Goal: Transaction & Acquisition: Purchase product/service

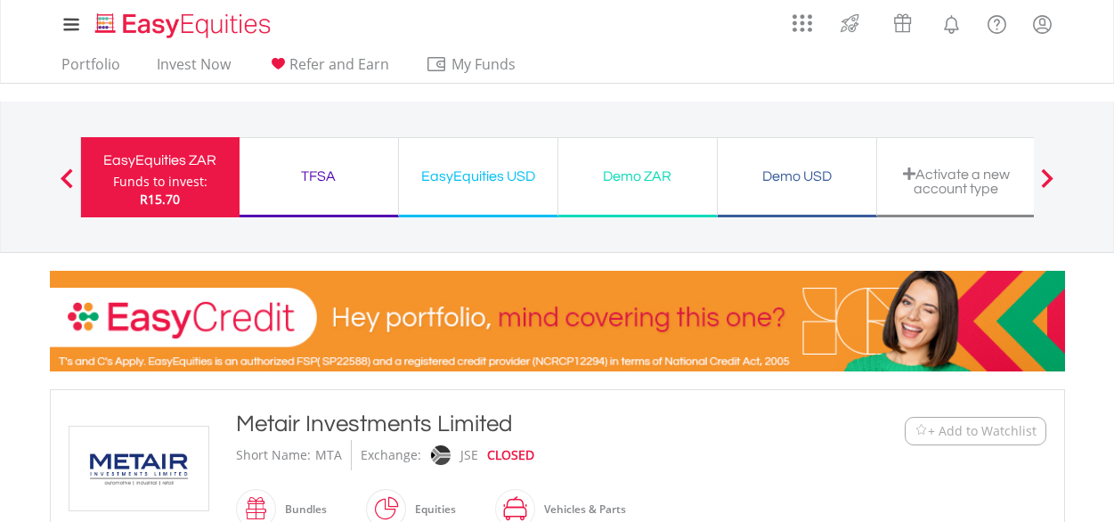
scroll to position [445, 0]
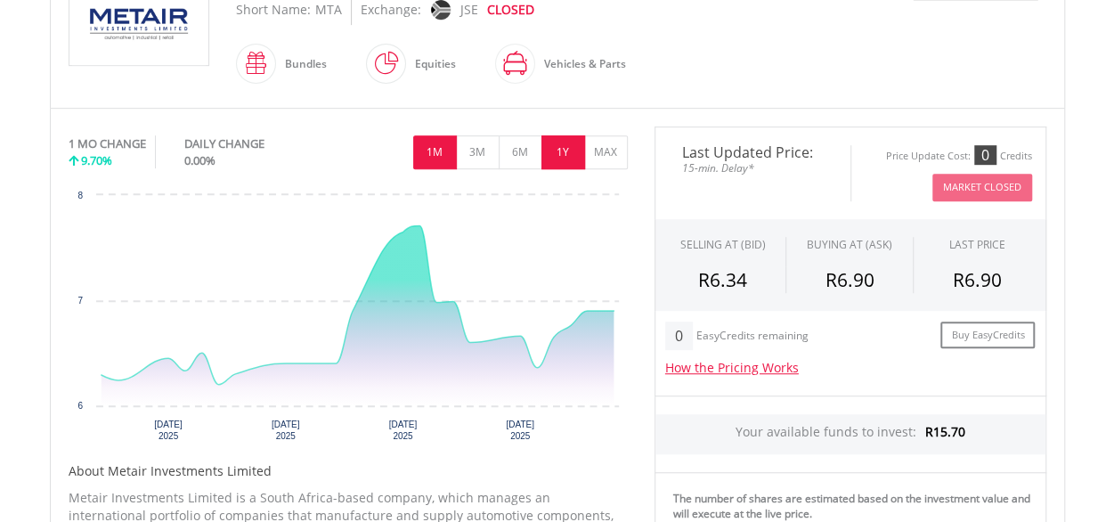
click at [561, 154] on button "1Y" at bounding box center [563, 152] width 44 height 34
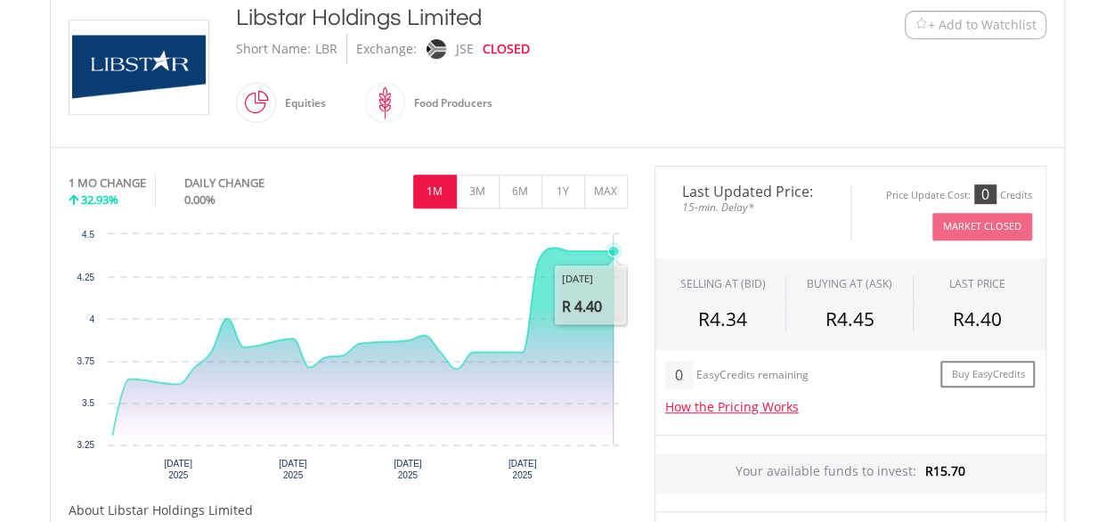
scroll to position [445, 0]
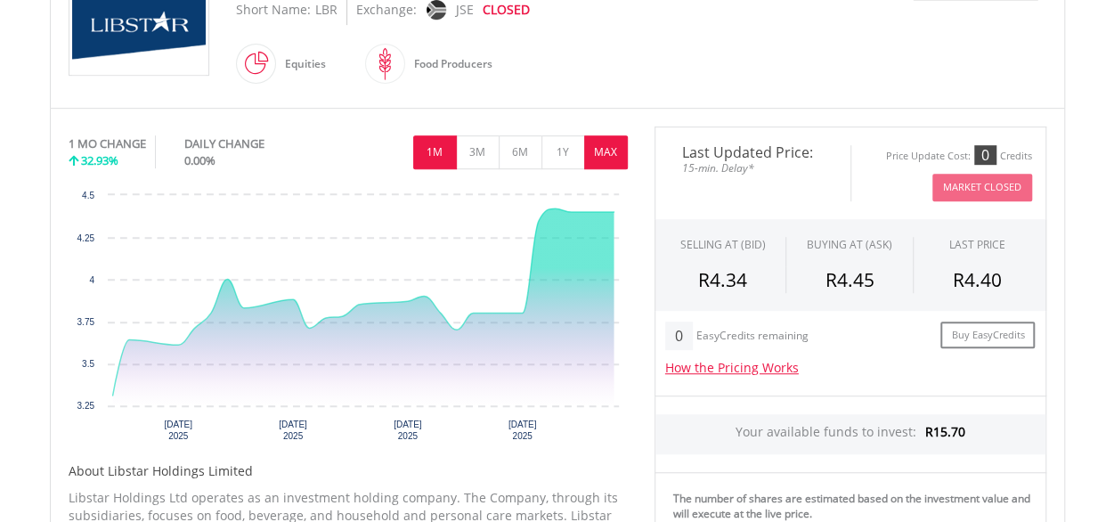
click at [602, 151] on button "MAX" at bounding box center [606, 152] width 44 height 34
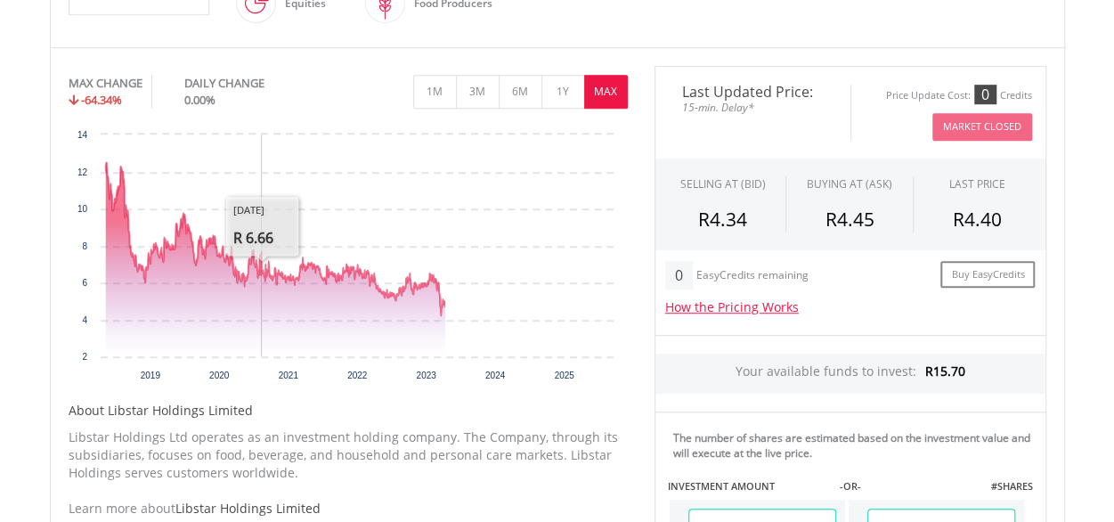
scroll to position [534, 0]
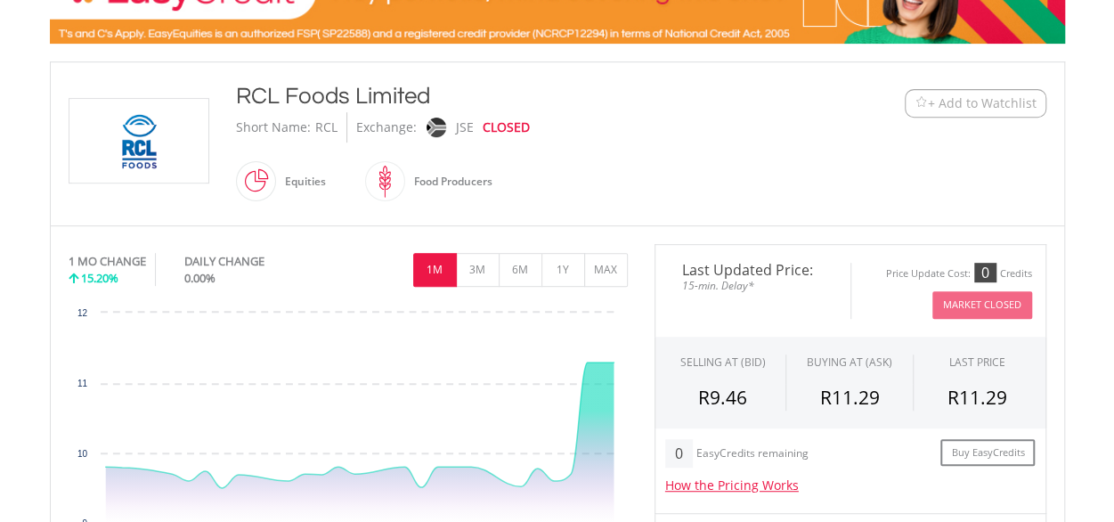
scroll to position [356, 0]
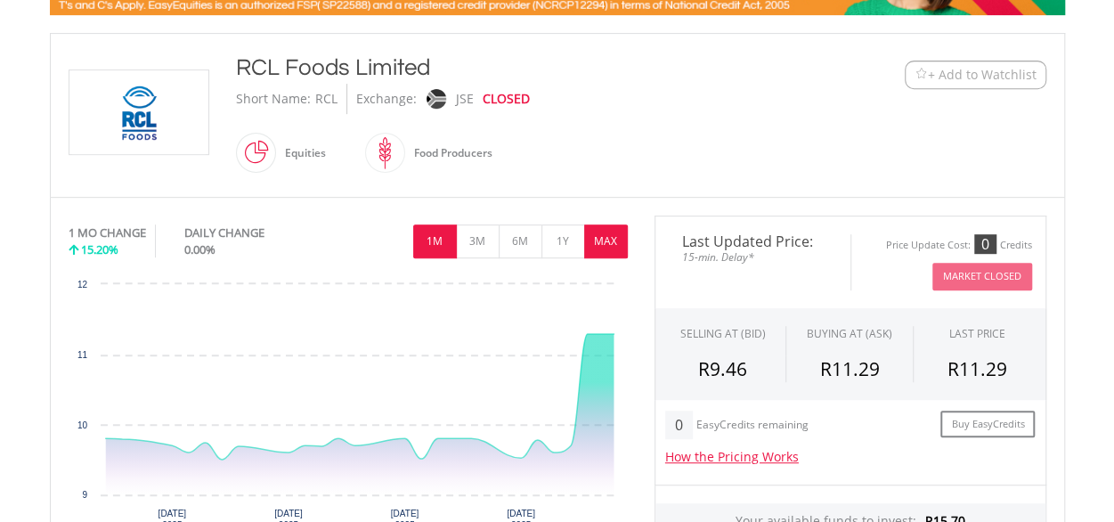
click at [603, 239] on button "MAX" at bounding box center [606, 241] width 44 height 34
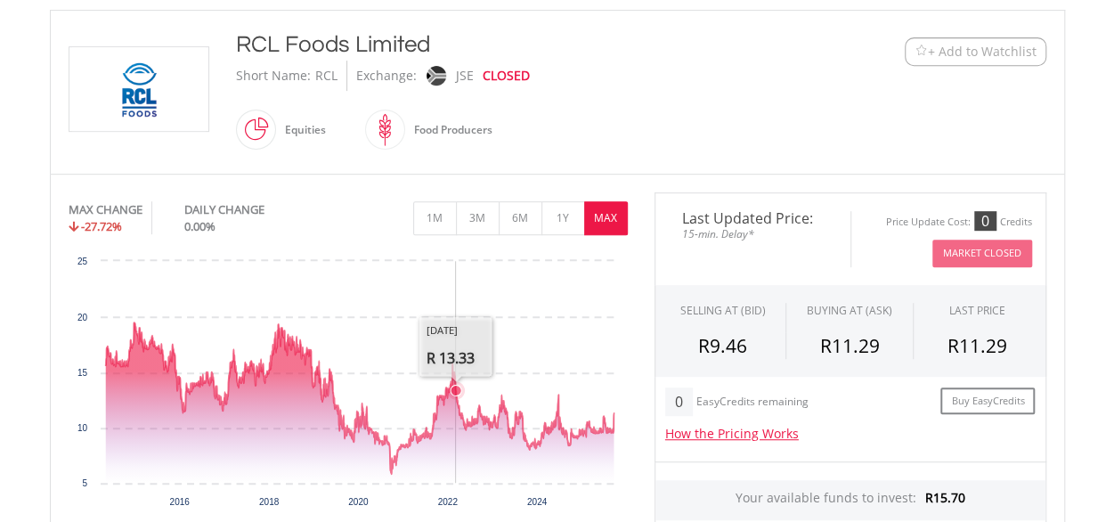
scroll to position [445, 0]
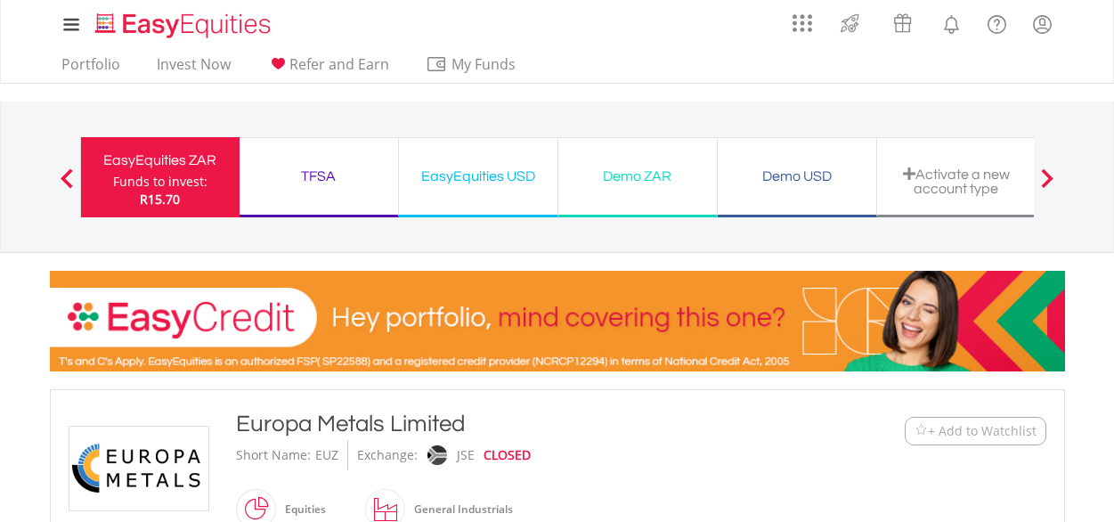
scroll to position [267, 0]
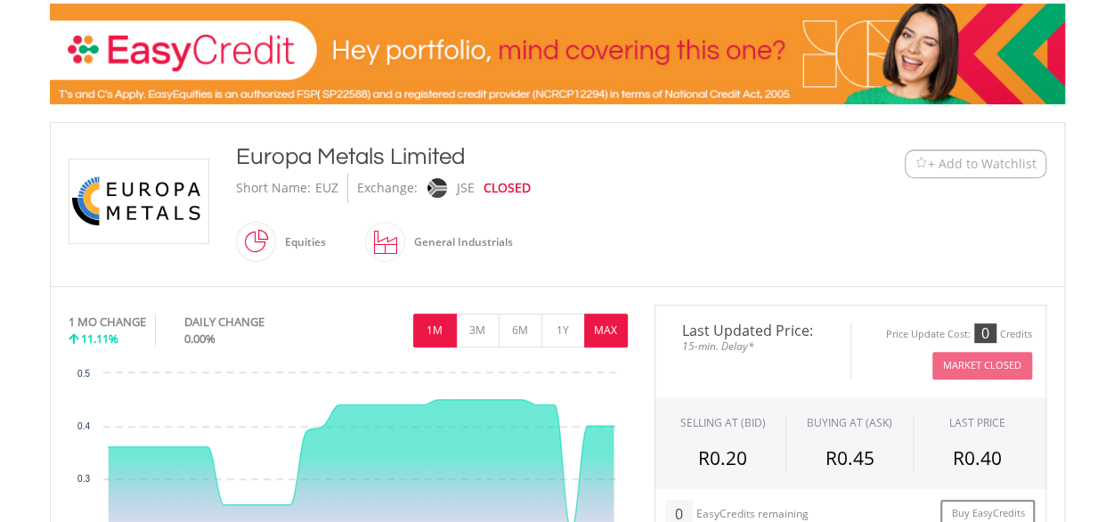
click at [605, 330] on button "MAX" at bounding box center [606, 330] width 44 height 34
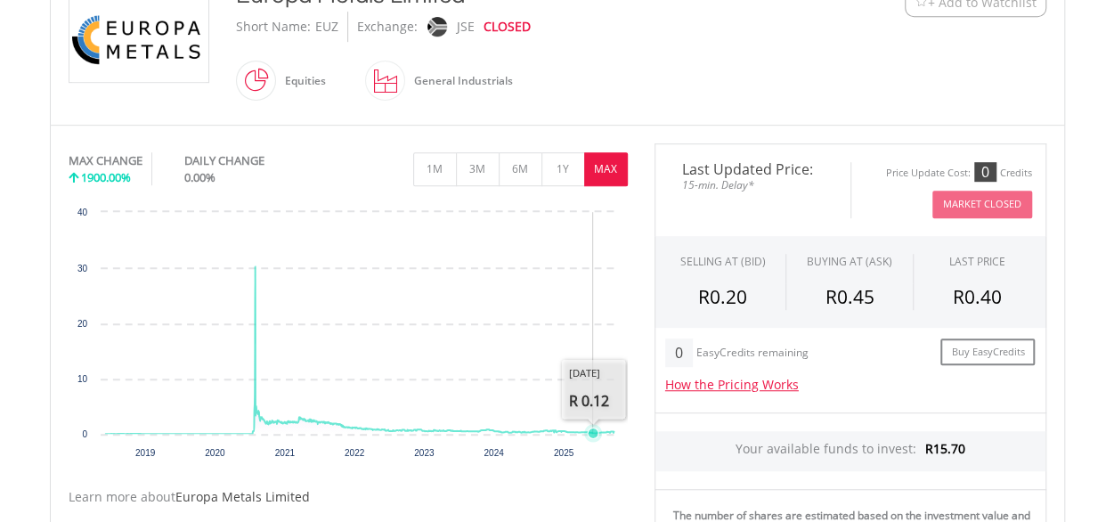
scroll to position [445, 0]
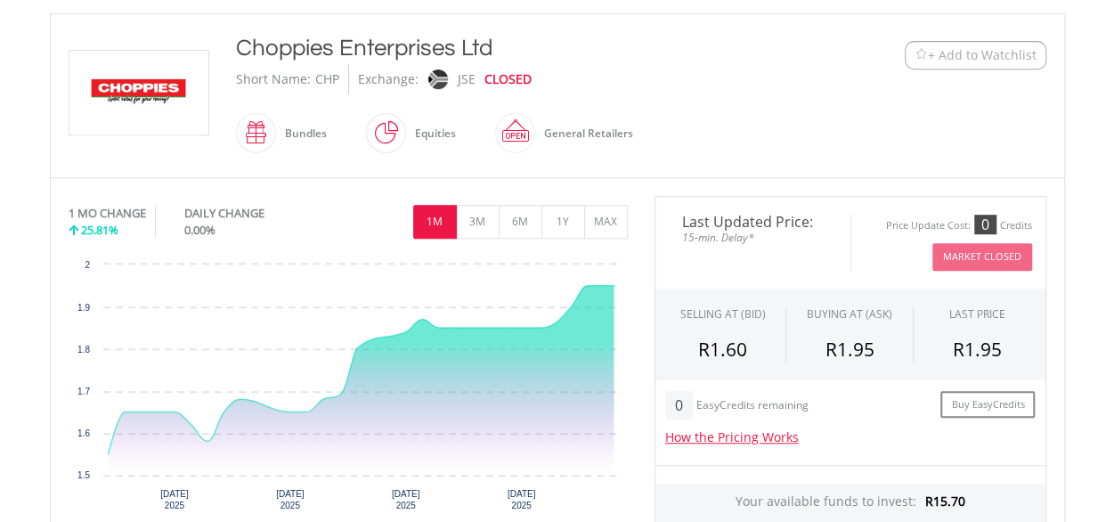
scroll to position [366, 0]
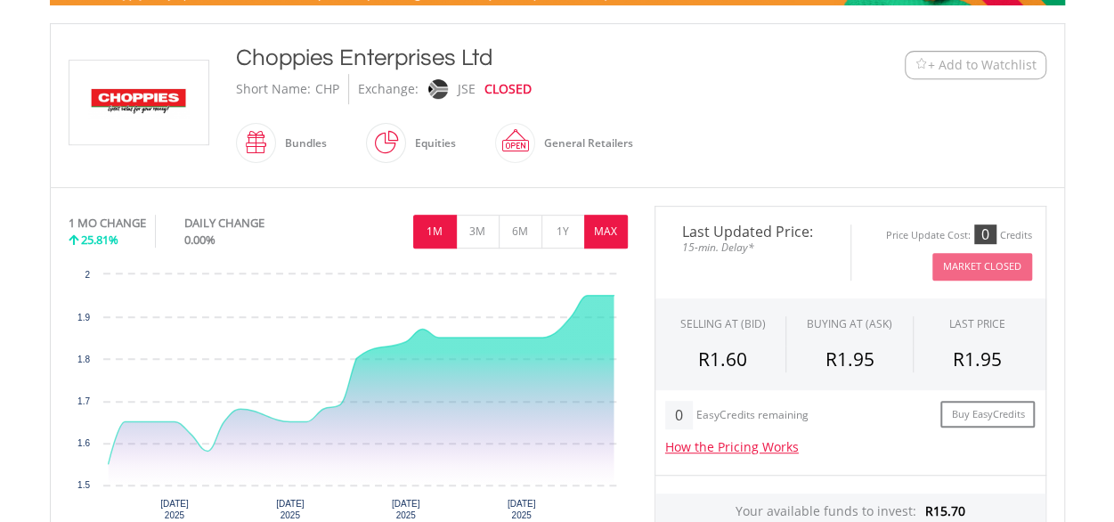
click at [595, 225] on button "MAX" at bounding box center [606, 232] width 44 height 34
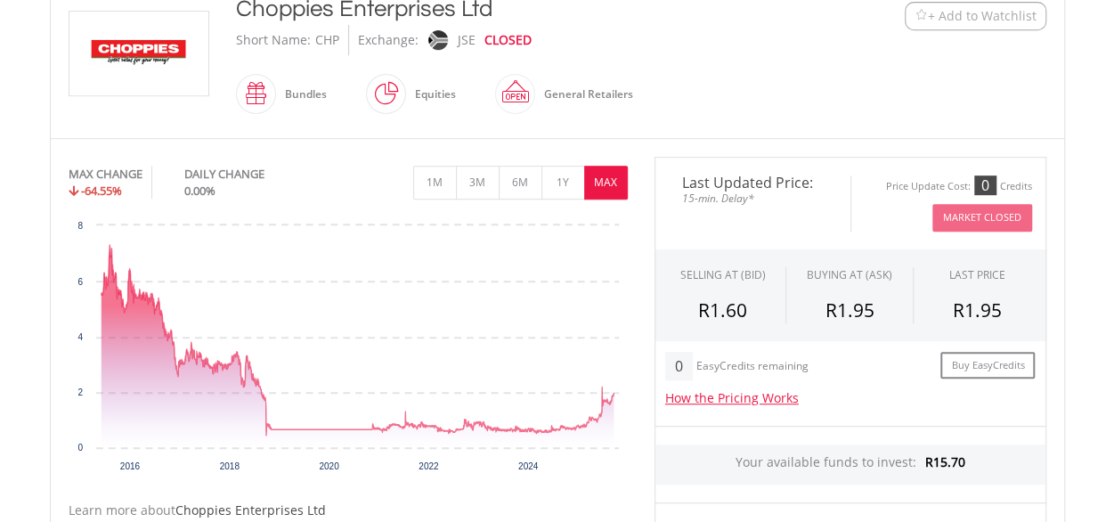
scroll to position [455, 0]
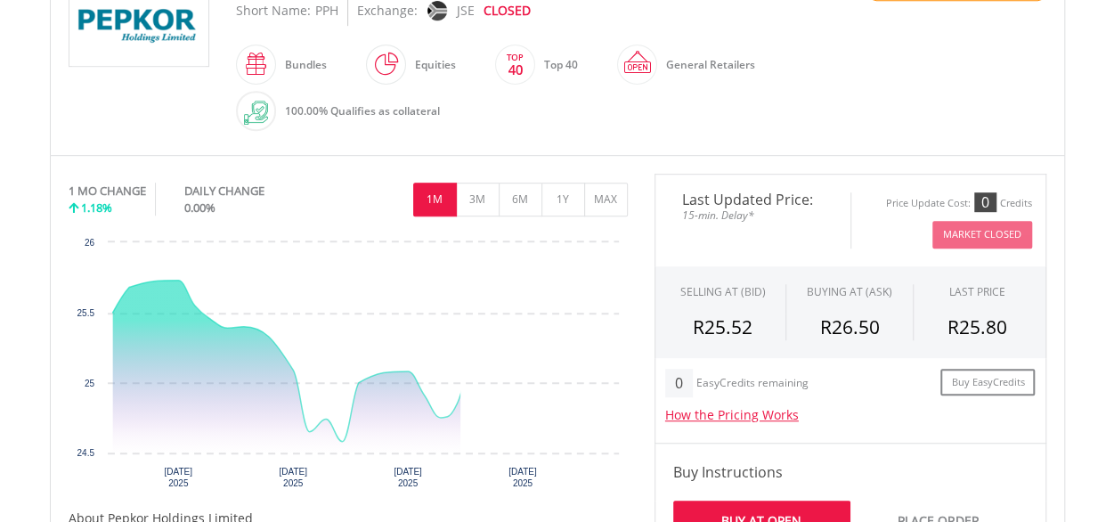
scroll to position [445, 0]
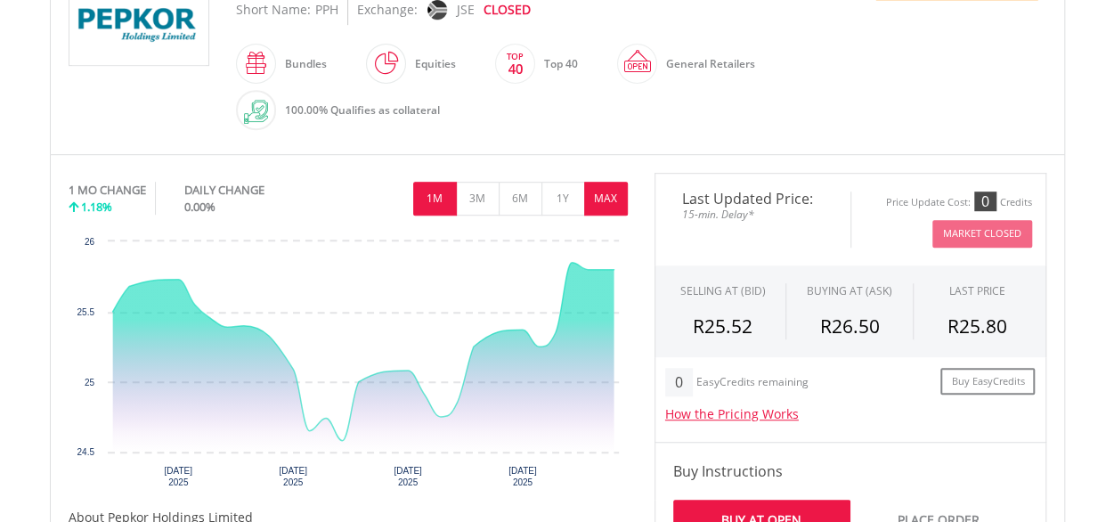
click at [597, 204] on button "MAX" at bounding box center [606, 199] width 44 height 34
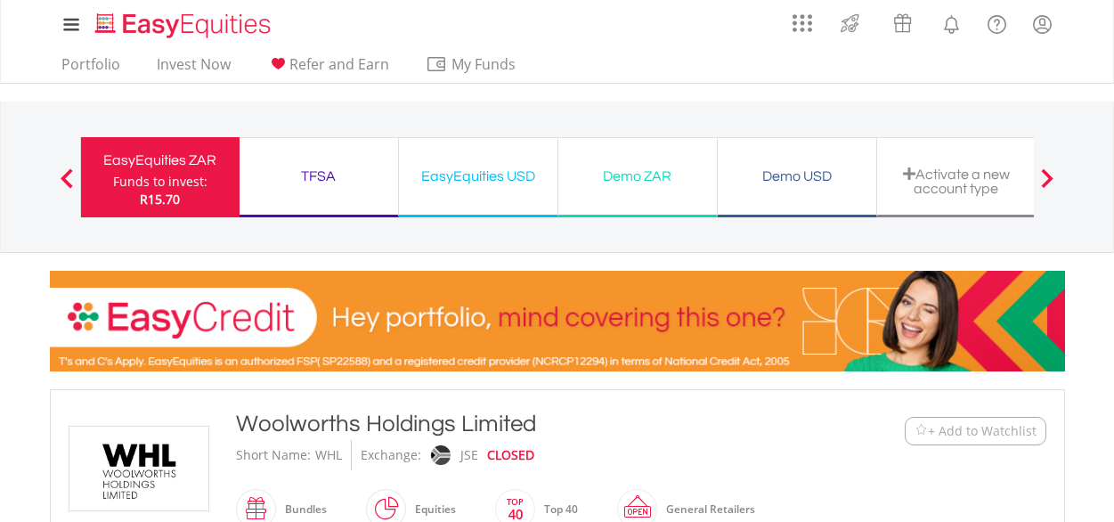
scroll to position [267, 0]
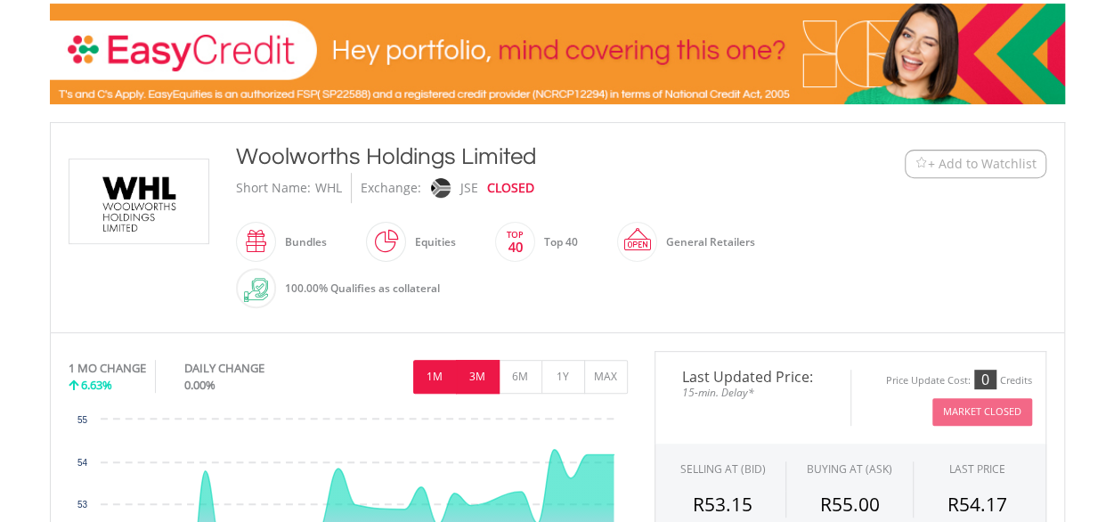
click at [478, 377] on button "3M" at bounding box center [478, 377] width 44 height 34
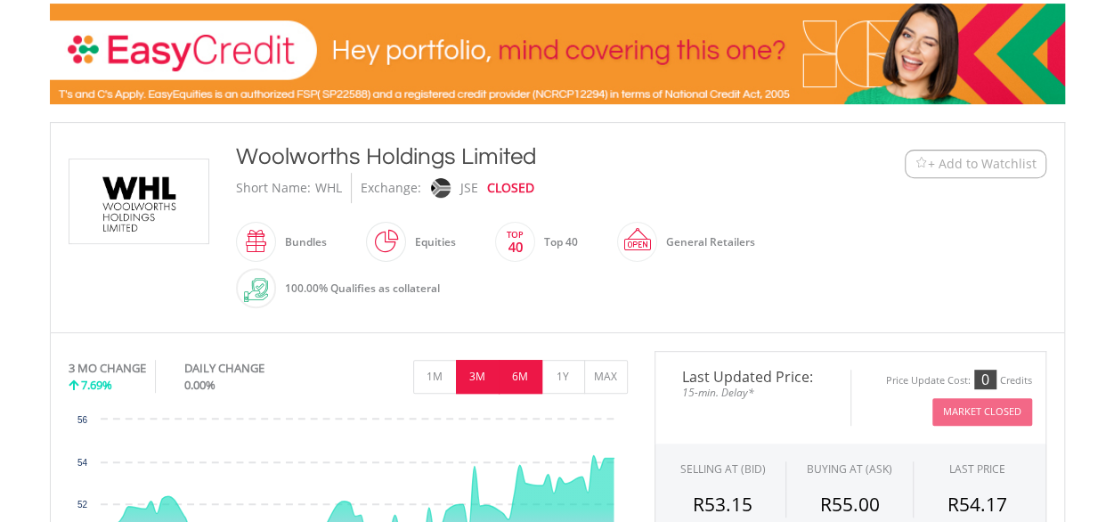
click at [527, 369] on button "6M" at bounding box center [520, 377] width 44 height 34
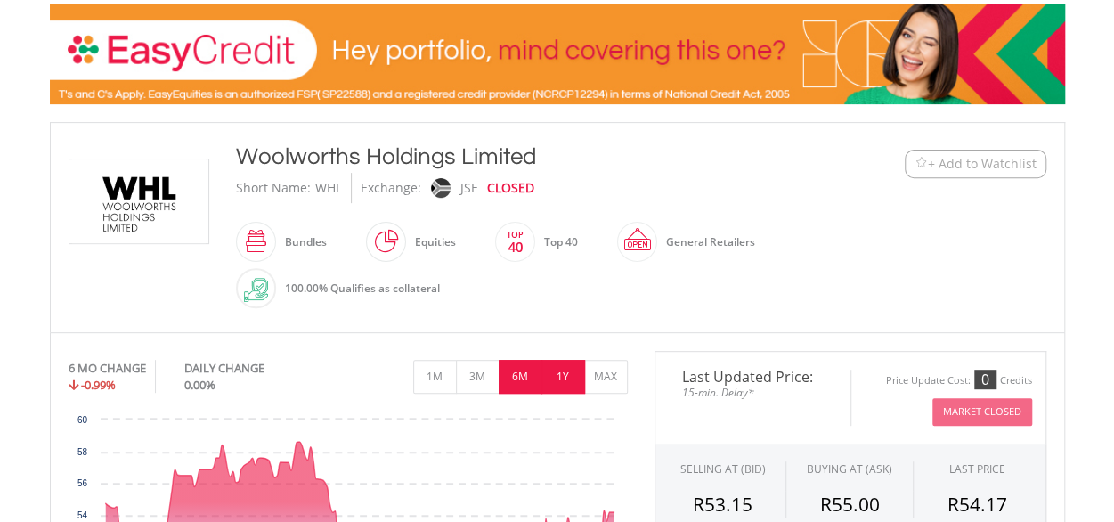
click at [558, 377] on button "1Y" at bounding box center [563, 377] width 44 height 34
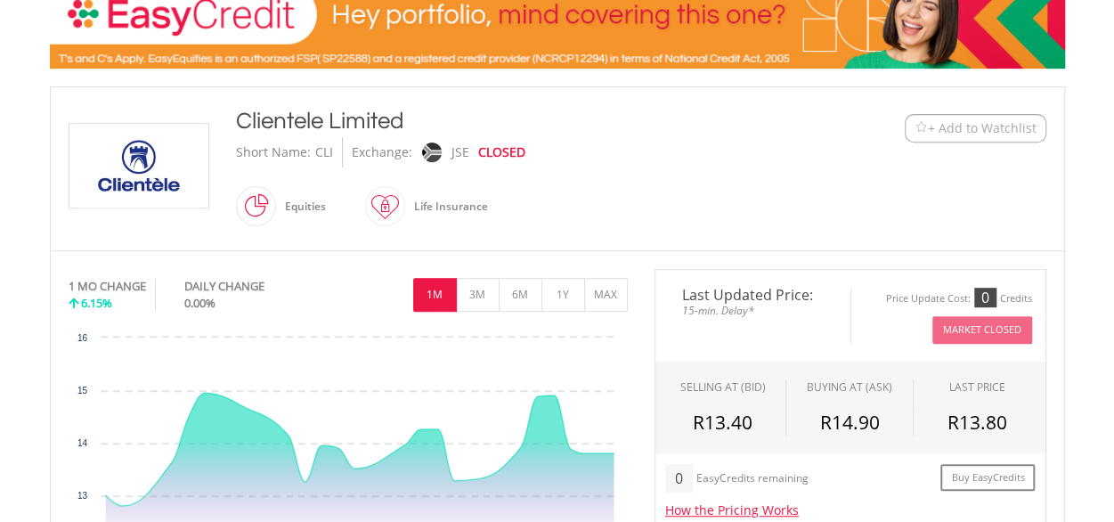
scroll to position [356, 0]
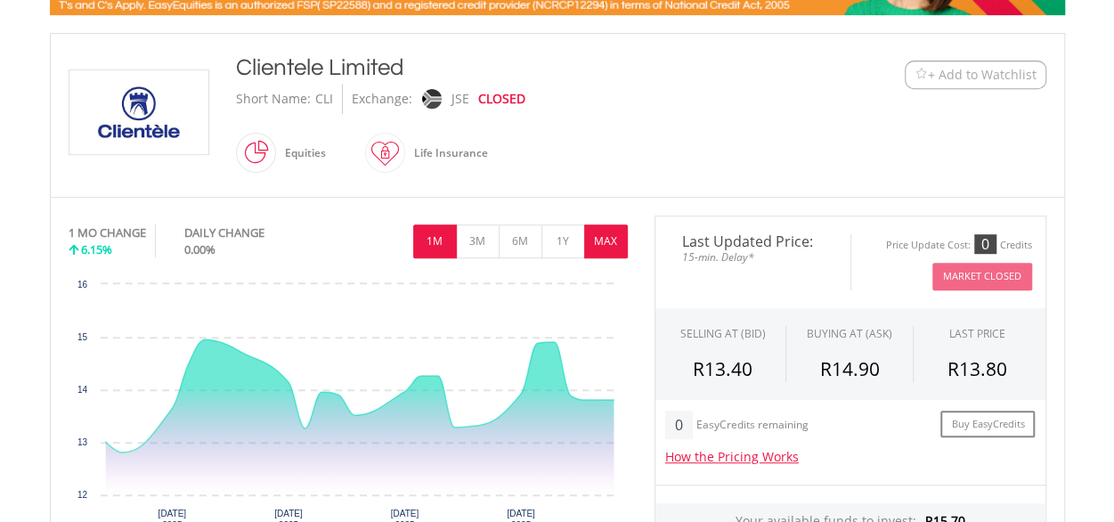
click at [606, 239] on button "MAX" at bounding box center [606, 241] width 44 height 34
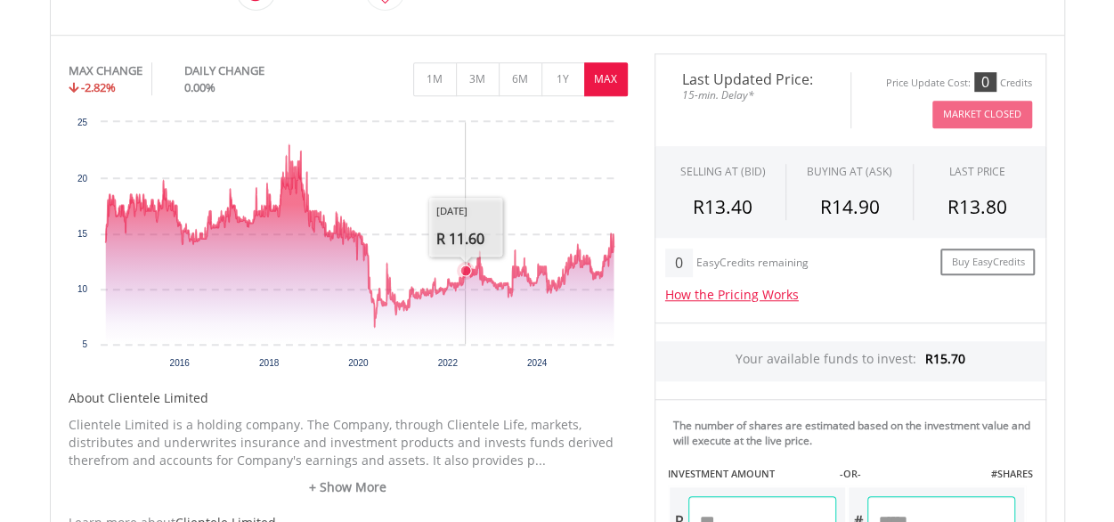
scroll to position [534, 0]
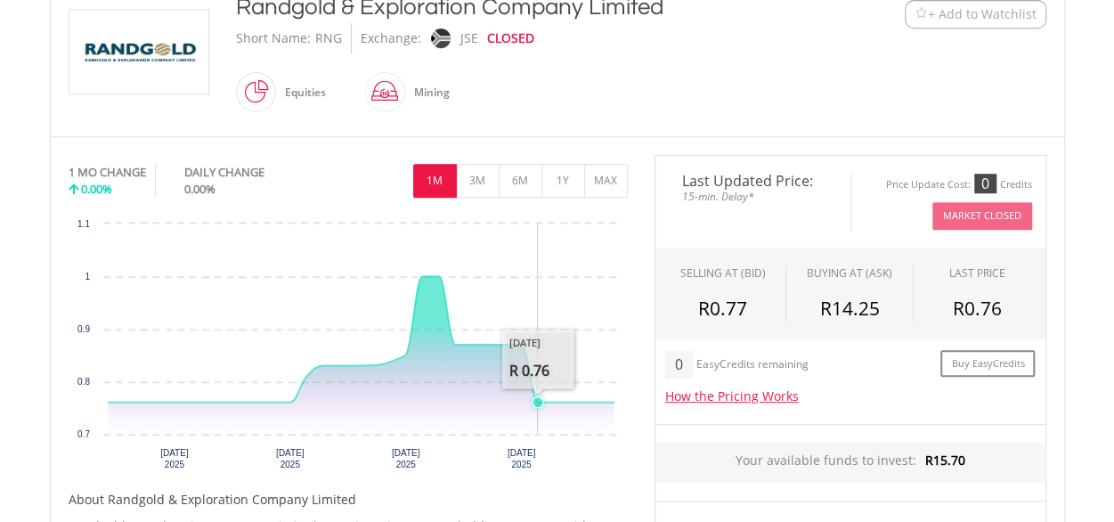
scroll to position [445, 0]
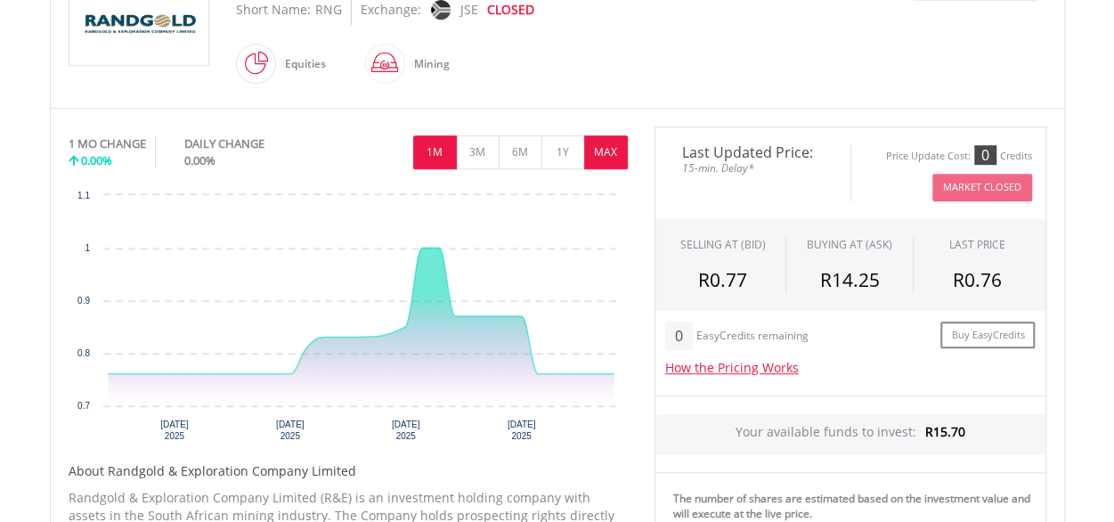
click at [612, 145] on button "MAX" at bounding box center [606, 152] width 44 height 34
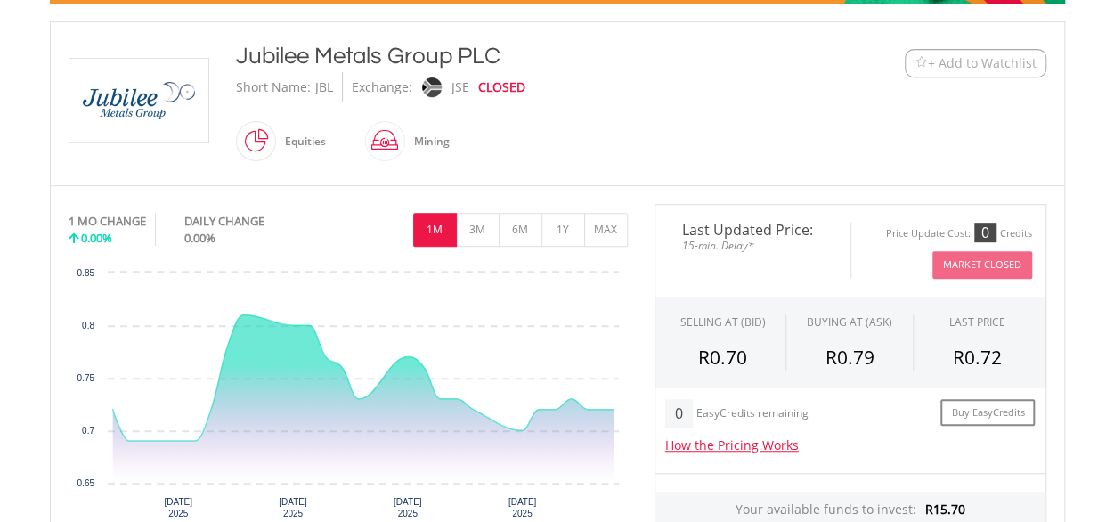
scroll to position [445, 0]
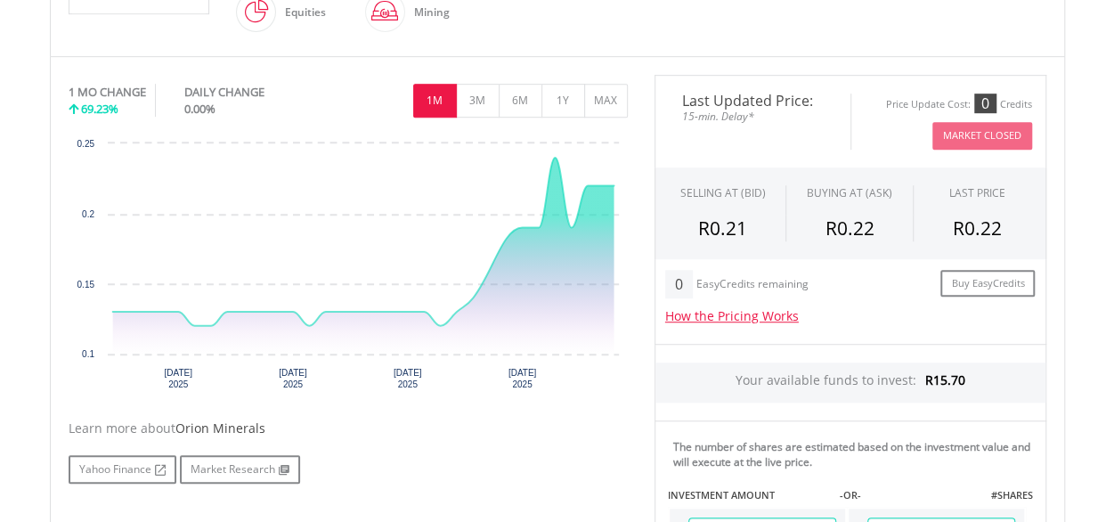
scroll to position [534, 0]
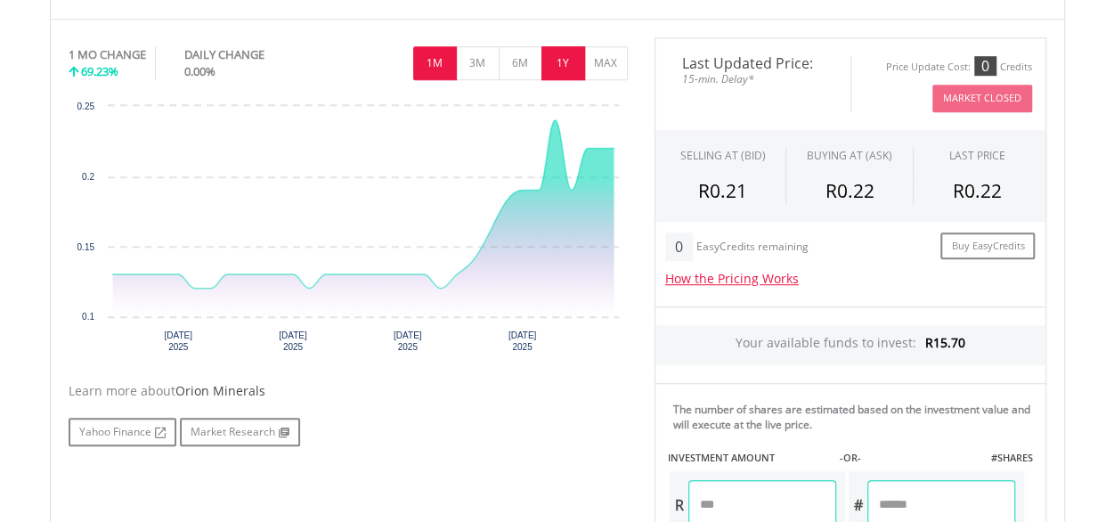
click at [564, 61] on button "1Y" at bounding box center [563, 63] width 44 height 34
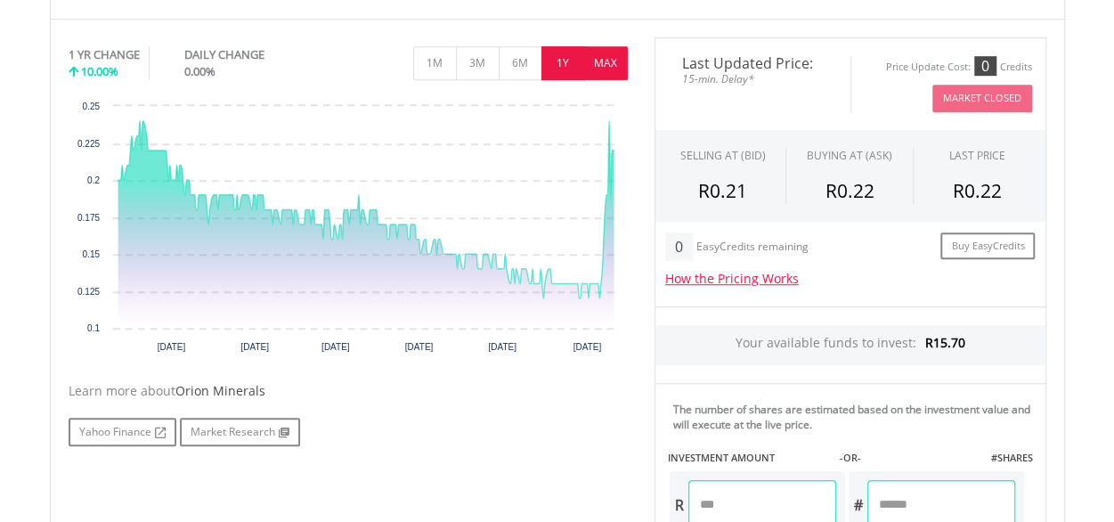
click at [605, 58] on button "MAX" at bounding box center [606, 63] width 44 height 34
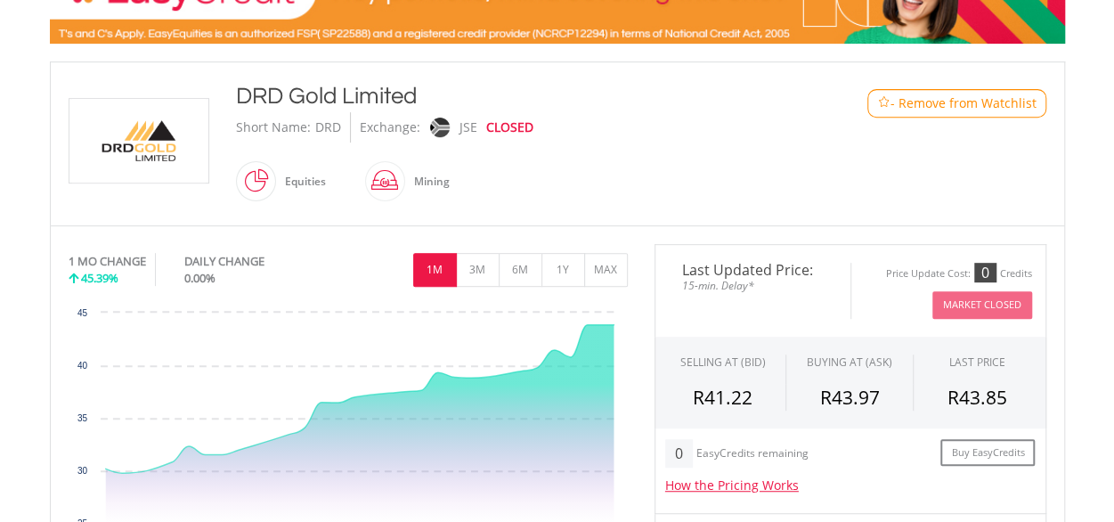
scroll to position [356, 0]
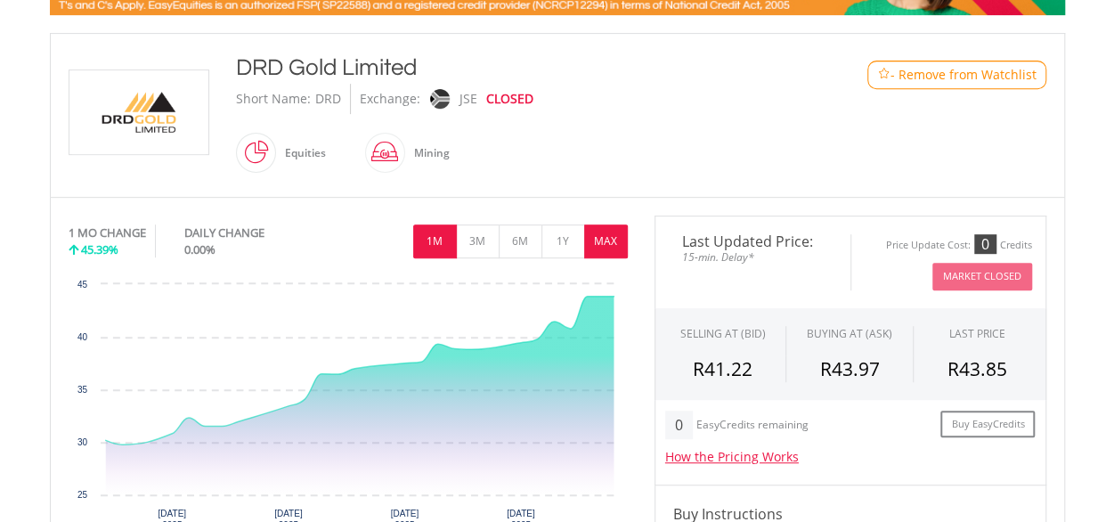
click at [600, 240] on button "MAX" at bounding box center [606, 241] width 44 height 34
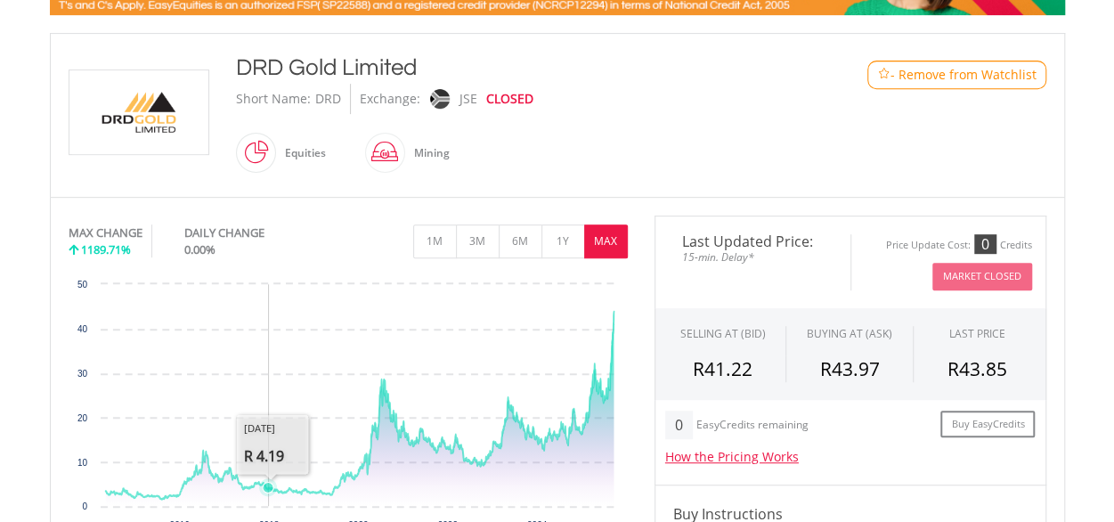
scroll to position [445, 0]
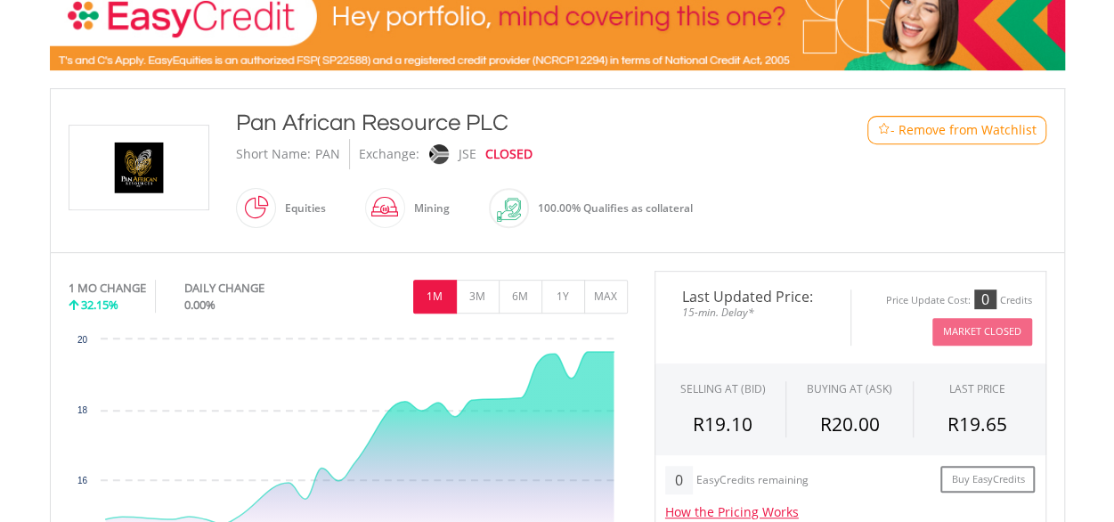
scroll to position [356, 0]
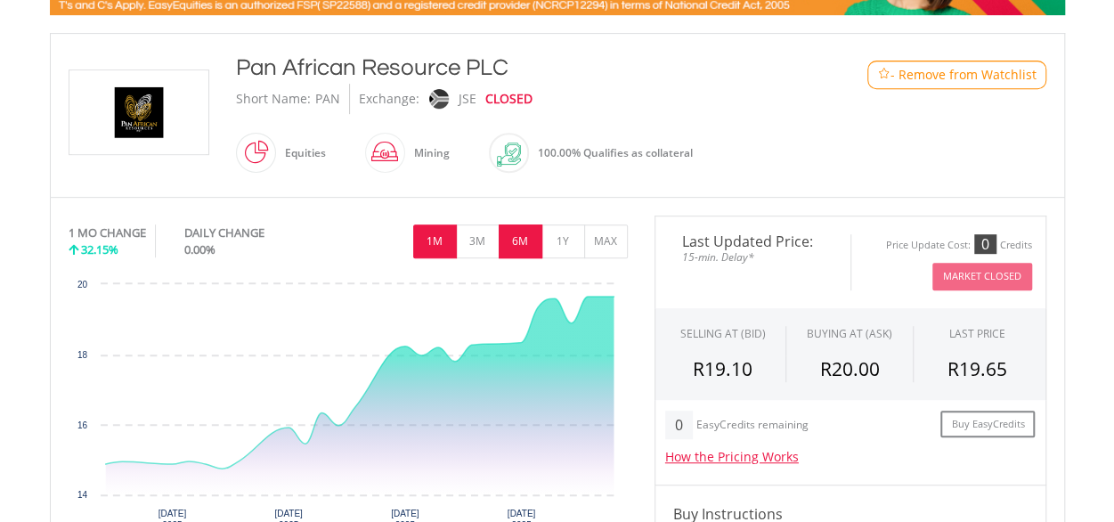
click at [518, 242] on button "6M" at bounding box center [520, 241] width 44 height 34
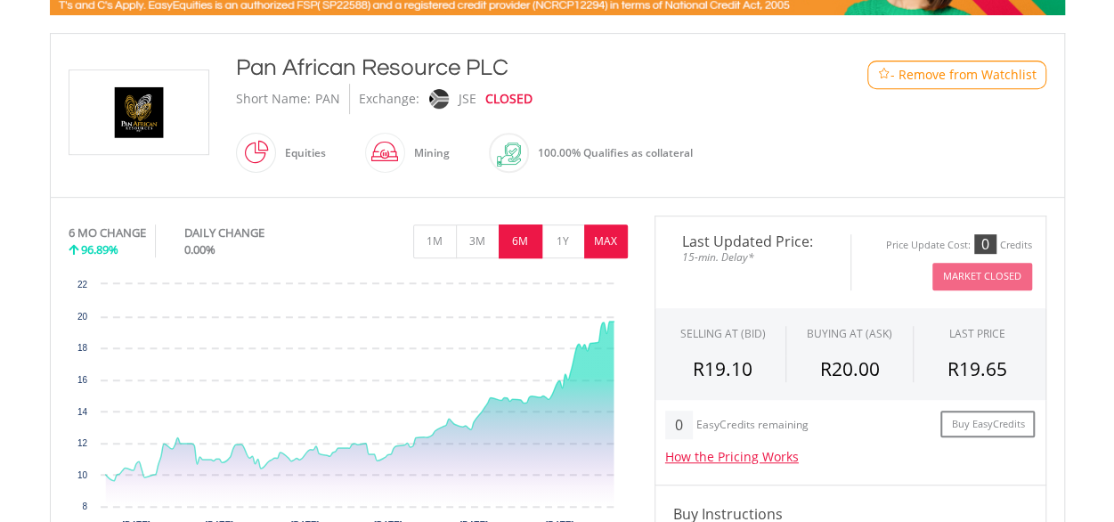
click at [598, 241] on button "MAX" at bounding box center [606, 241] width 44 height 34
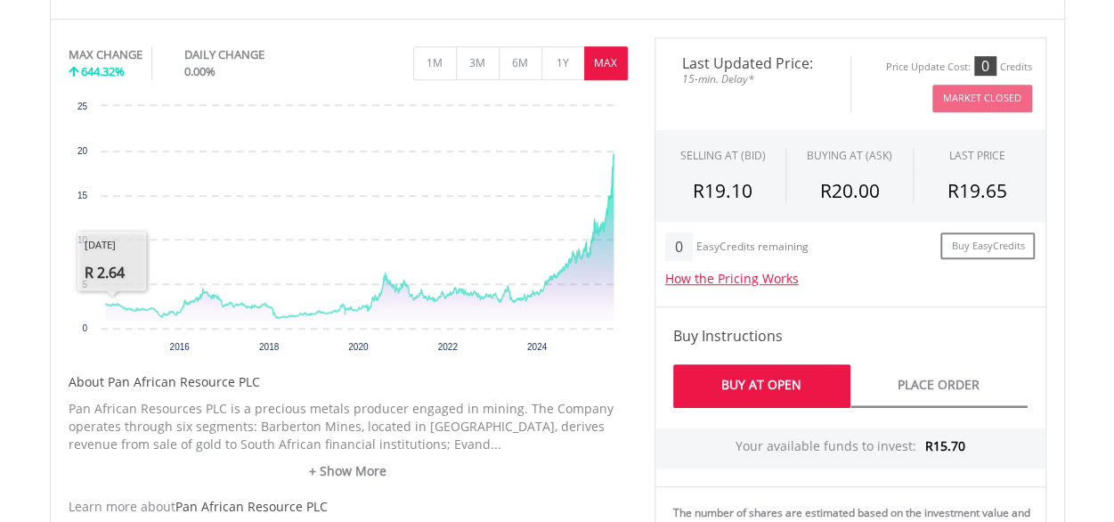
scroll to position [445, 0]
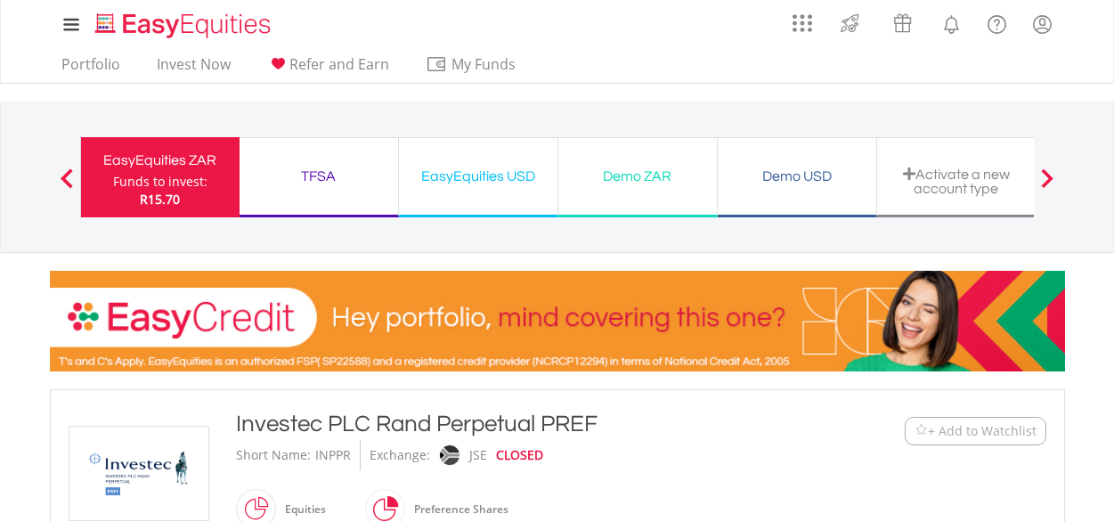
scroll to position [356, 0]
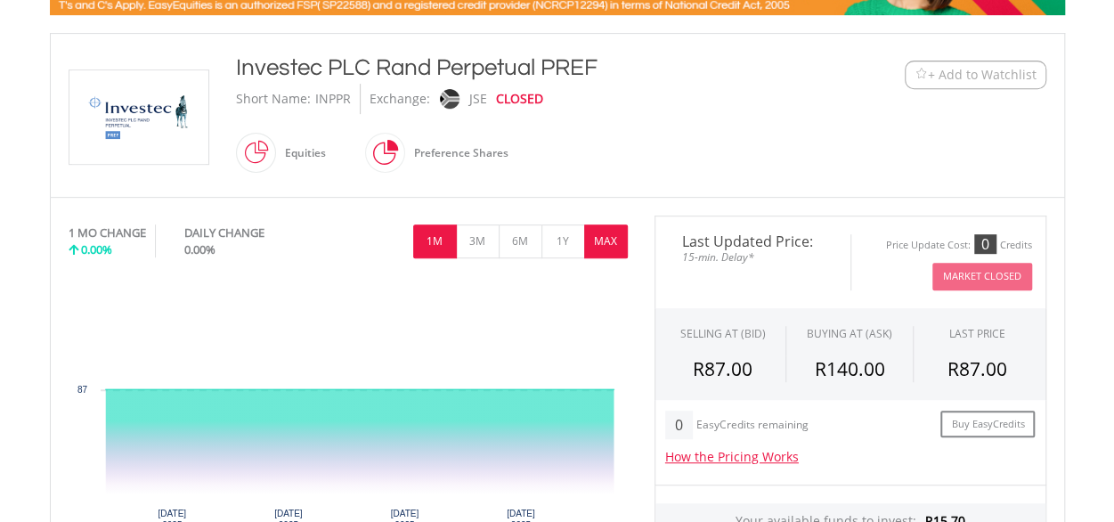
click at [605, 239] on button "MAX" at bounding box center [606, 241] width 44 height 34
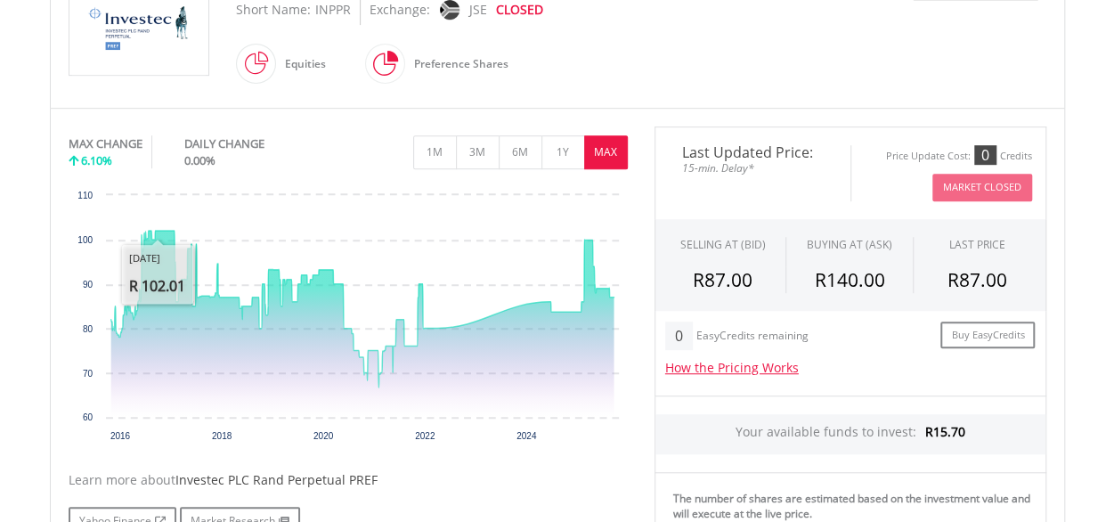
scroll to position [534, 0]
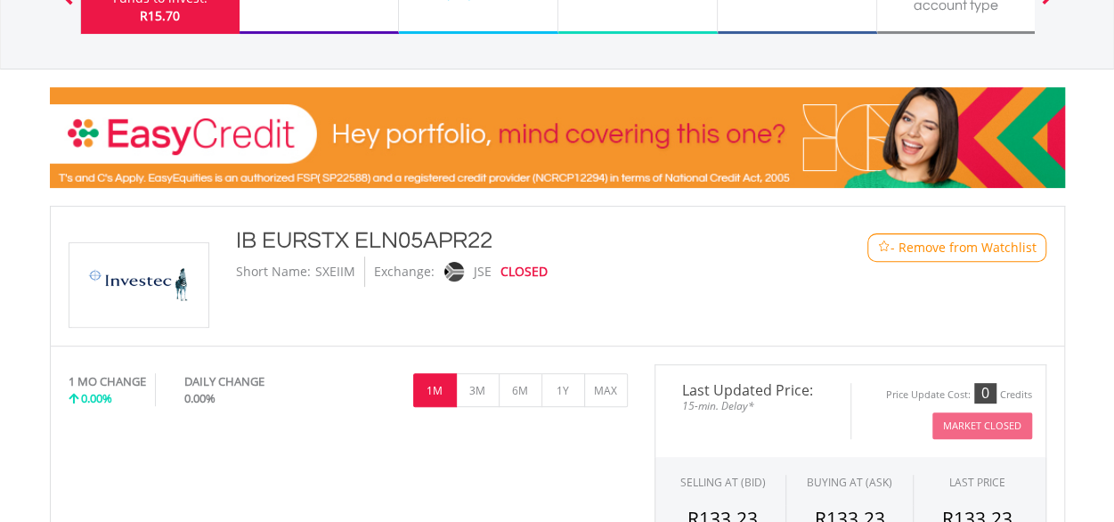
scroll to position [267, 0]
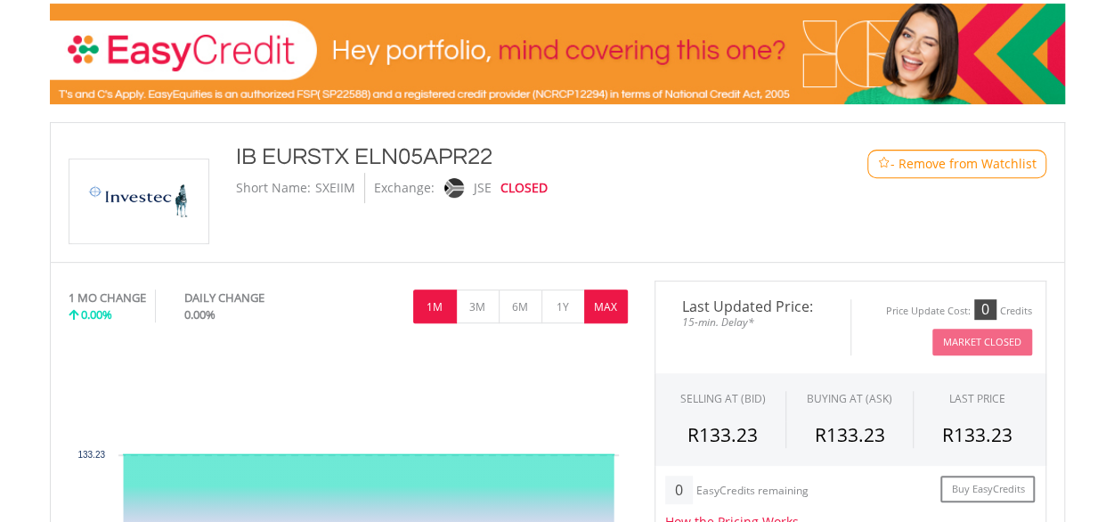
click at [596, 305] on button "MAX" at bounding box center [606, 306] width 44 height 34
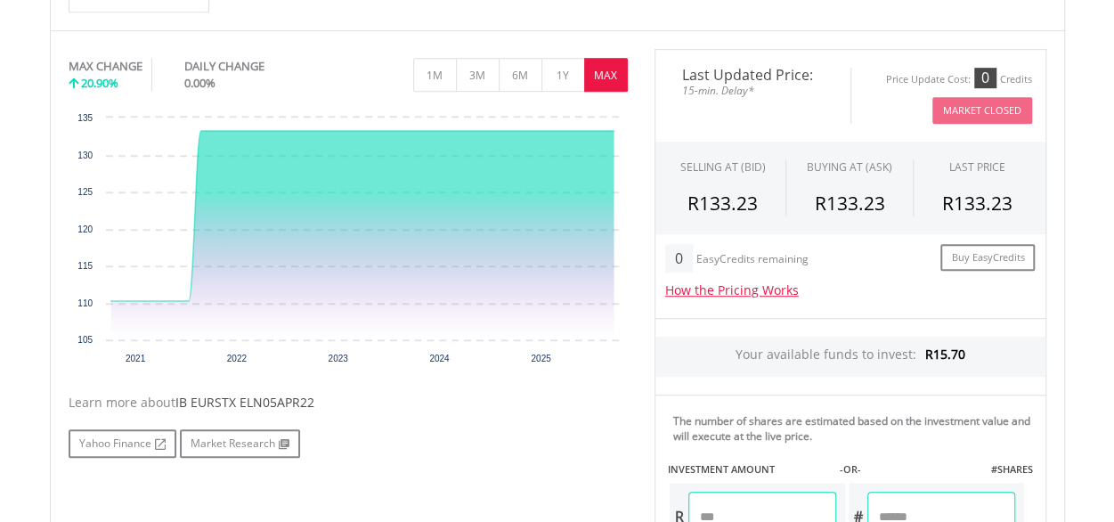
scroll to position [356, 0]
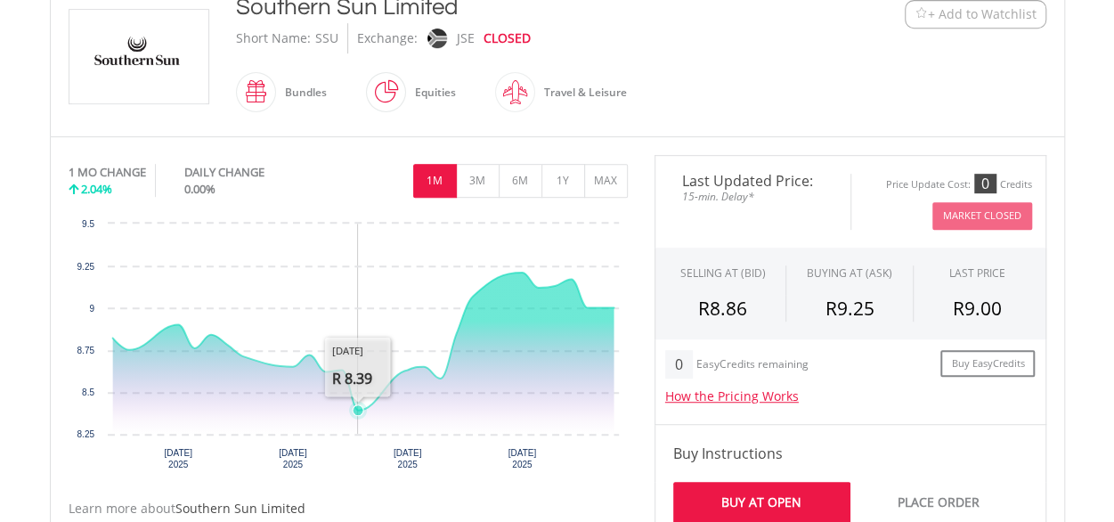
scroll to position [445, 0]
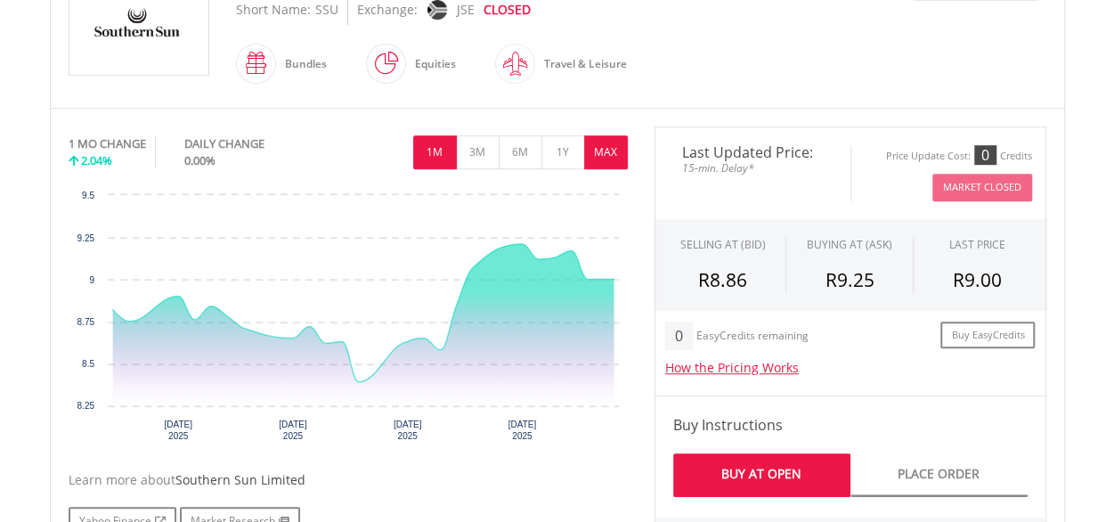
click at [602, 152] on button "MAX" at bounding box center [606, 152] width 44 height 34
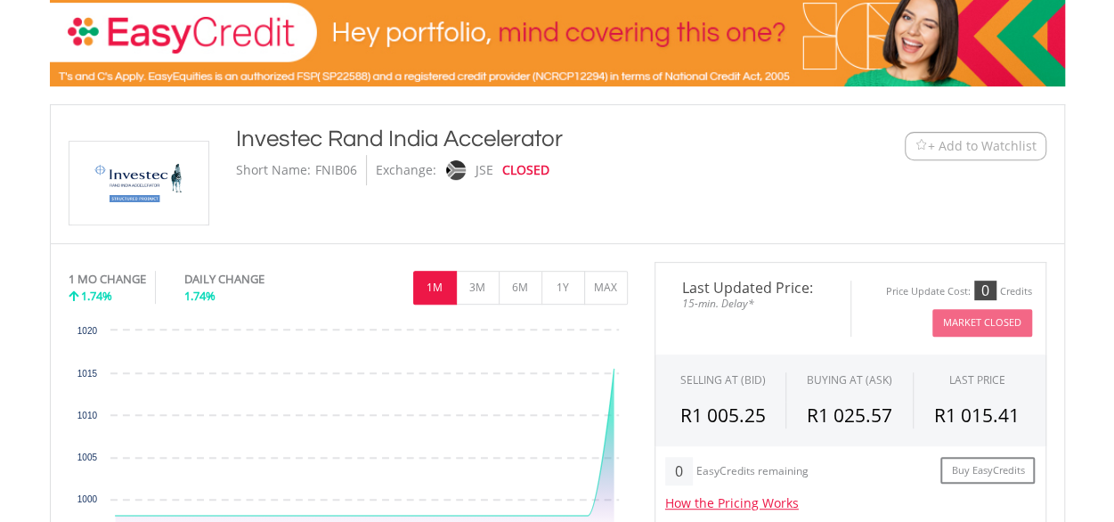
scroll to position [356, 0]
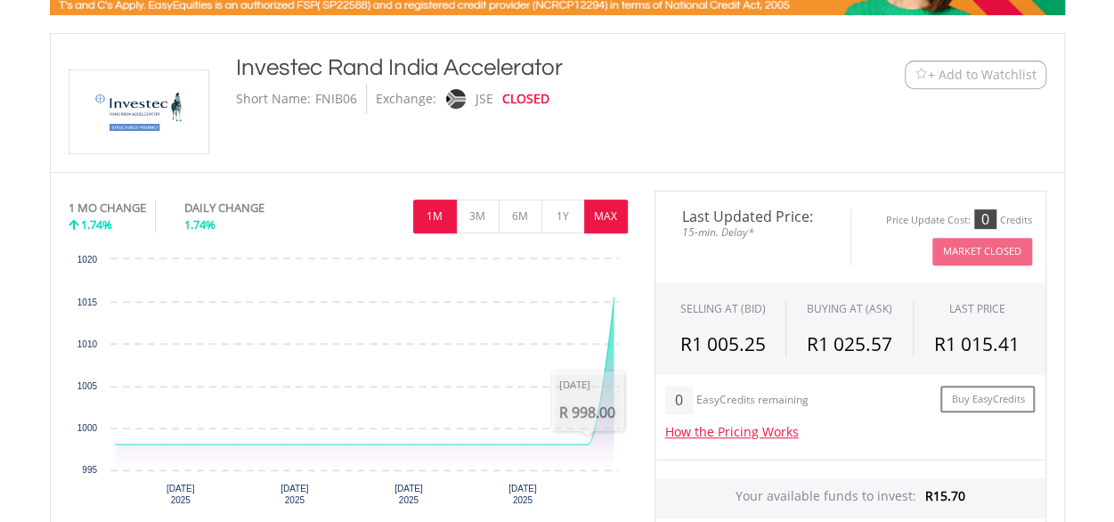
click at [602, 219] on button "MAX" at bounding box center [606, 216] width 44 height 34
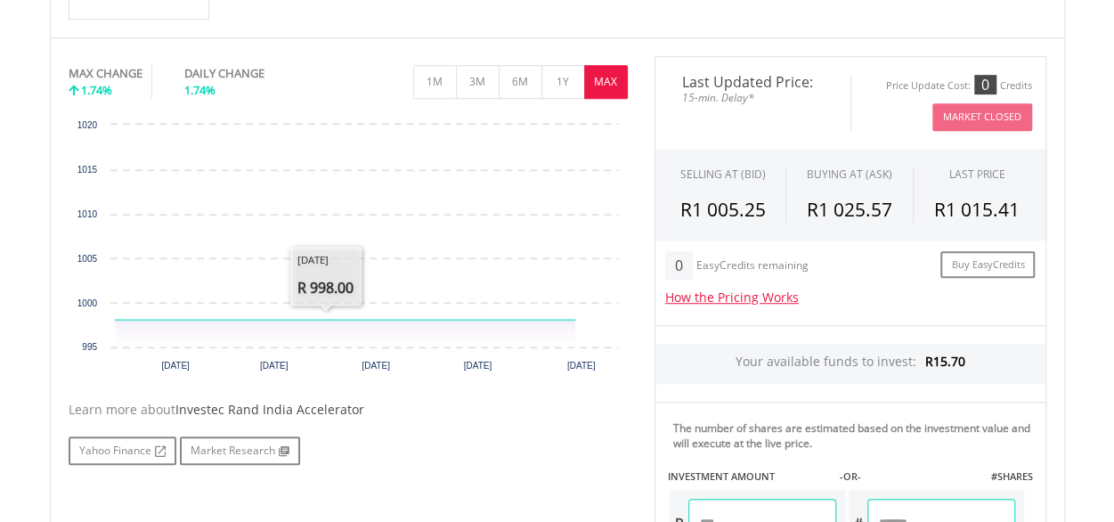
scroll to position [534, 0]
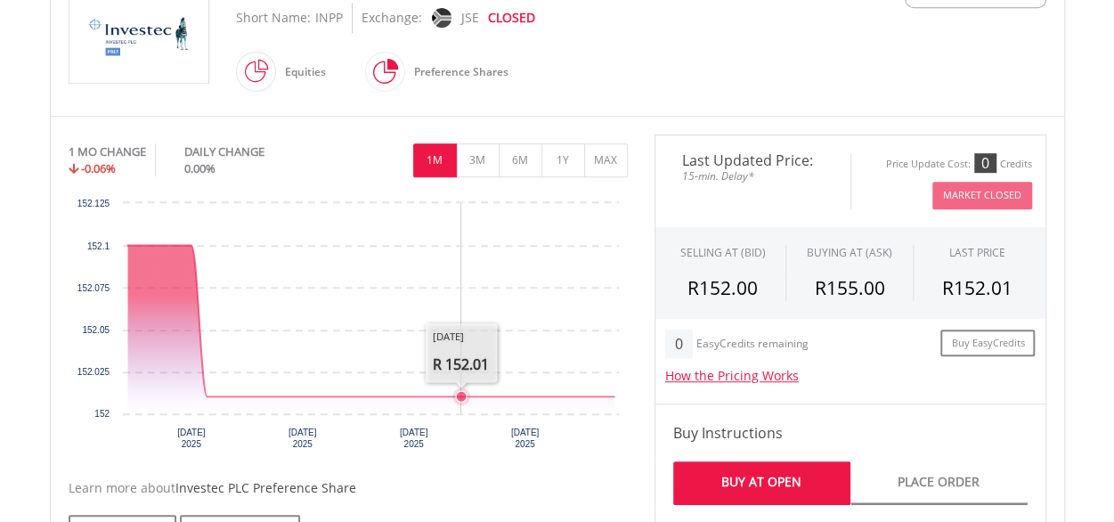
scroll to position [445, 0]
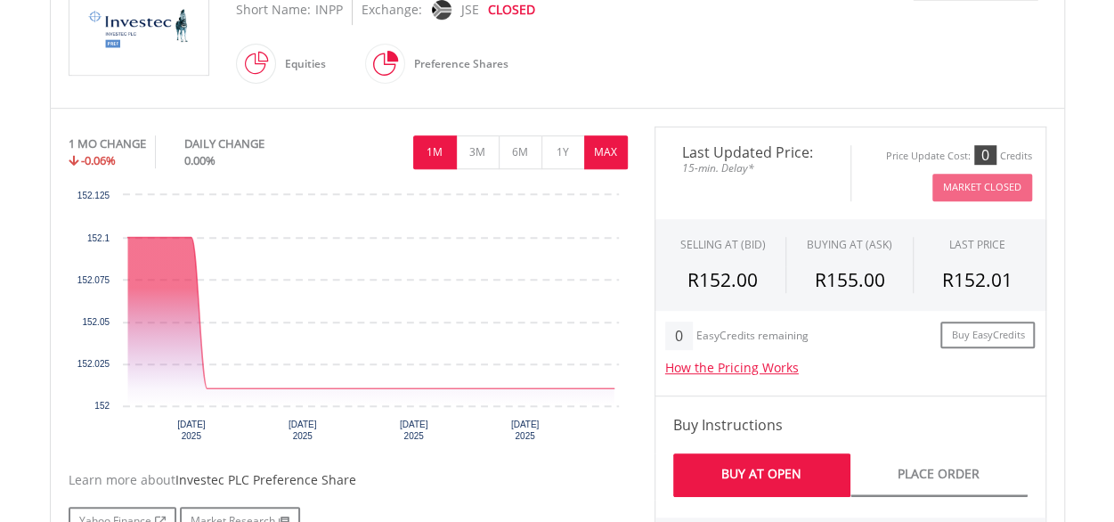
click at [603, 150] on button "MAX" at bounding box center [606, 152] width 44 height 34
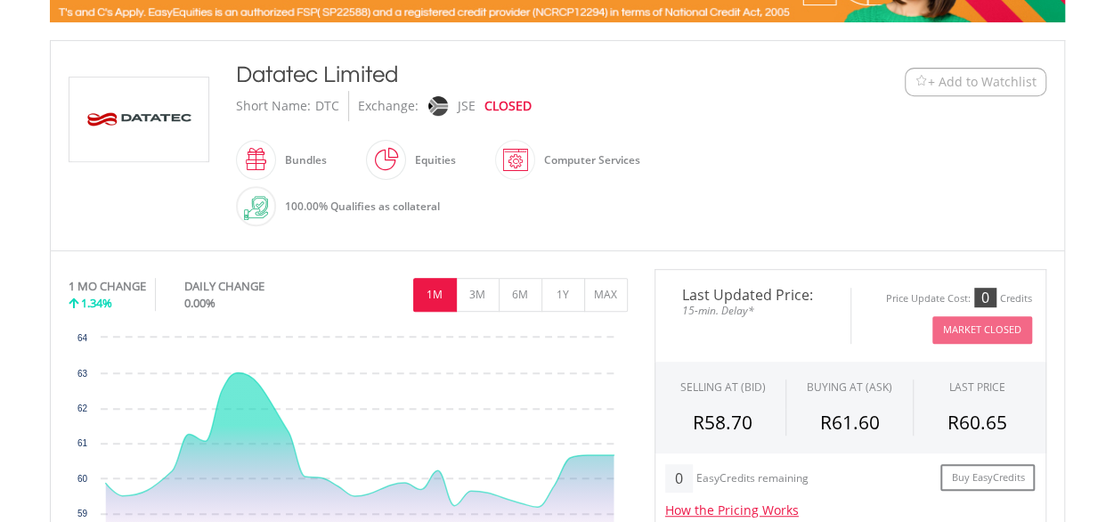
scroll to position [445, 0]
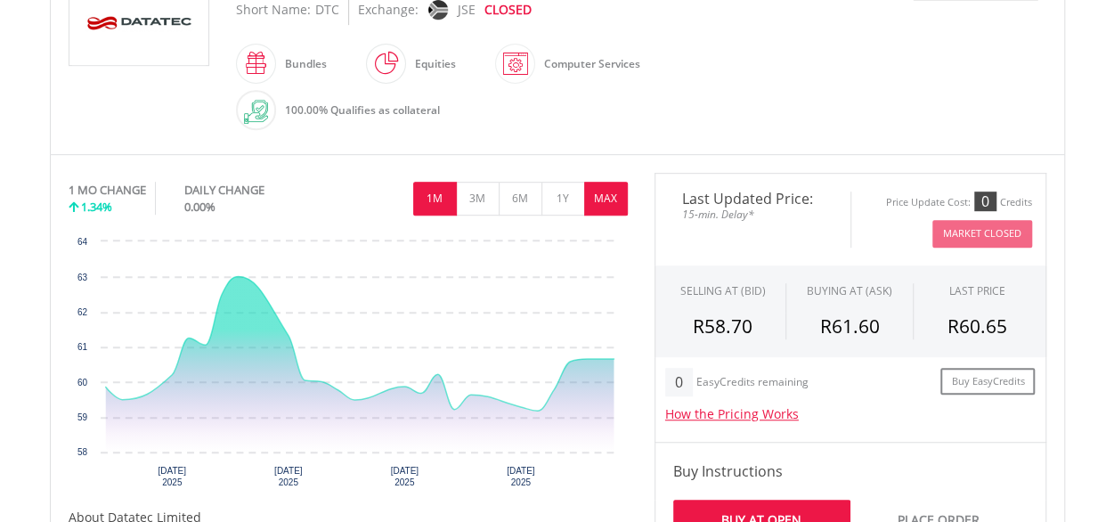
click at [604, 196] on button "MAX" at bounding box center [606, 199] width 44 height 34
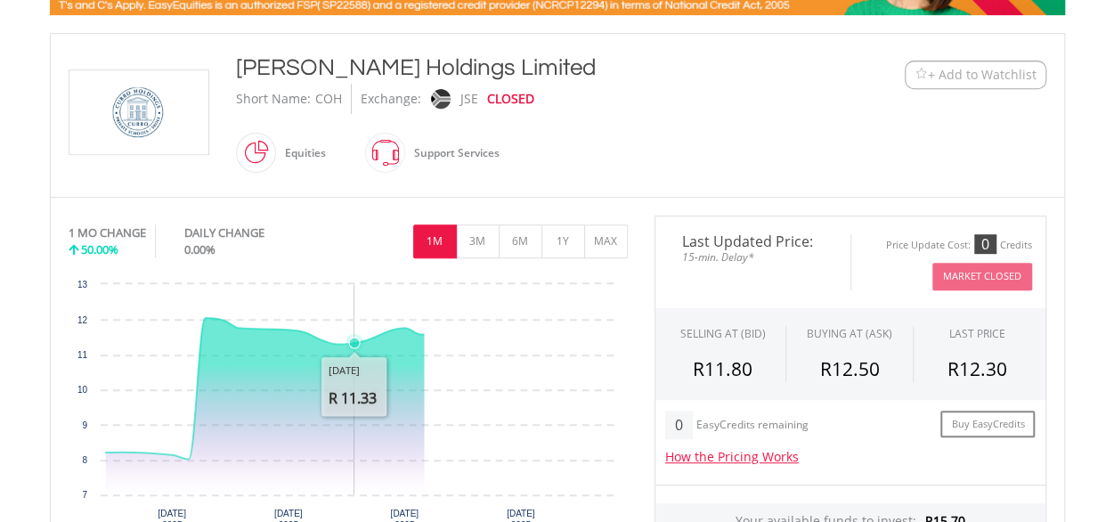
scroll to position [356, 0]
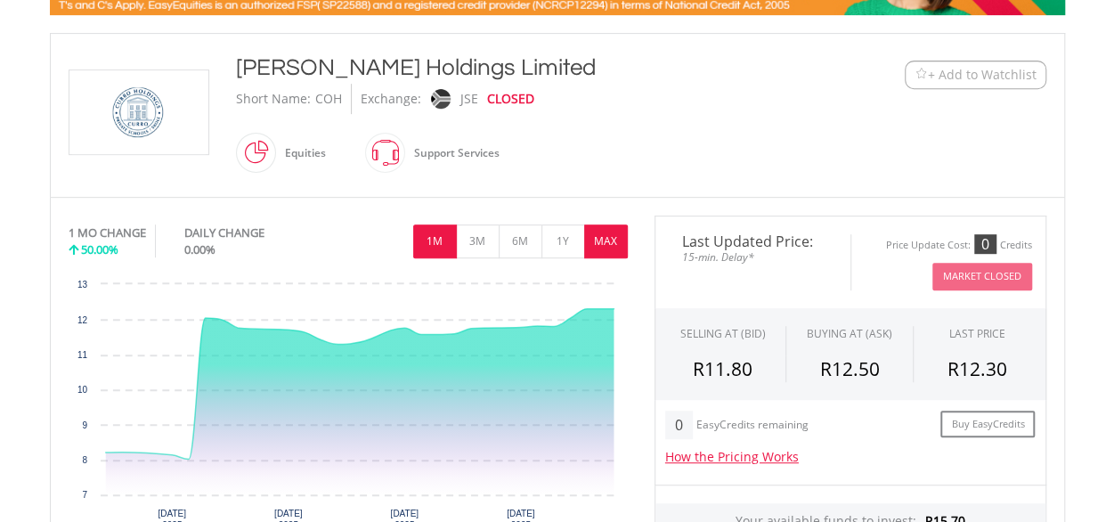
click at [614, 236] on button "MAX" at bounding box center [606, 241] width 44 height 34
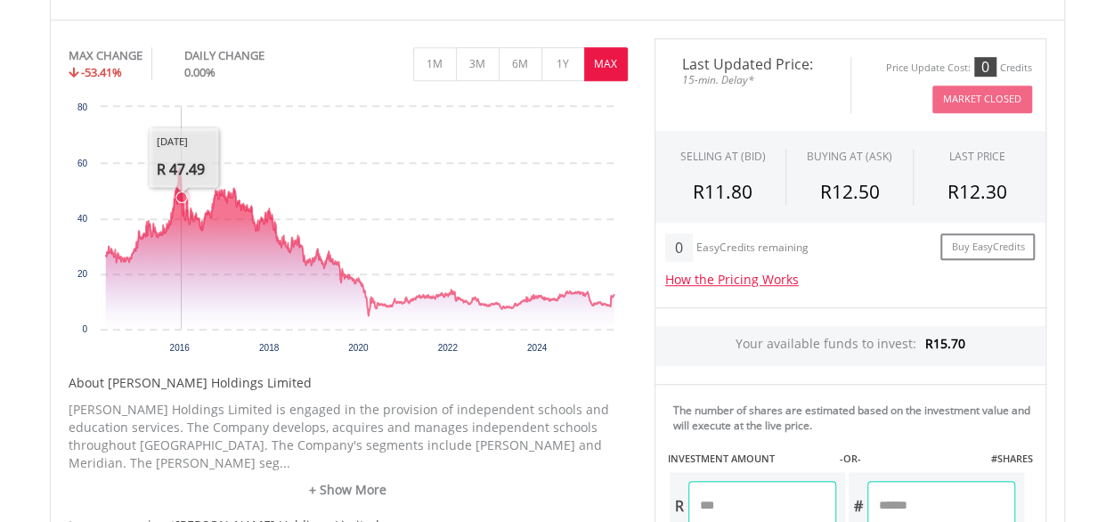
scroll to position [534, 0]
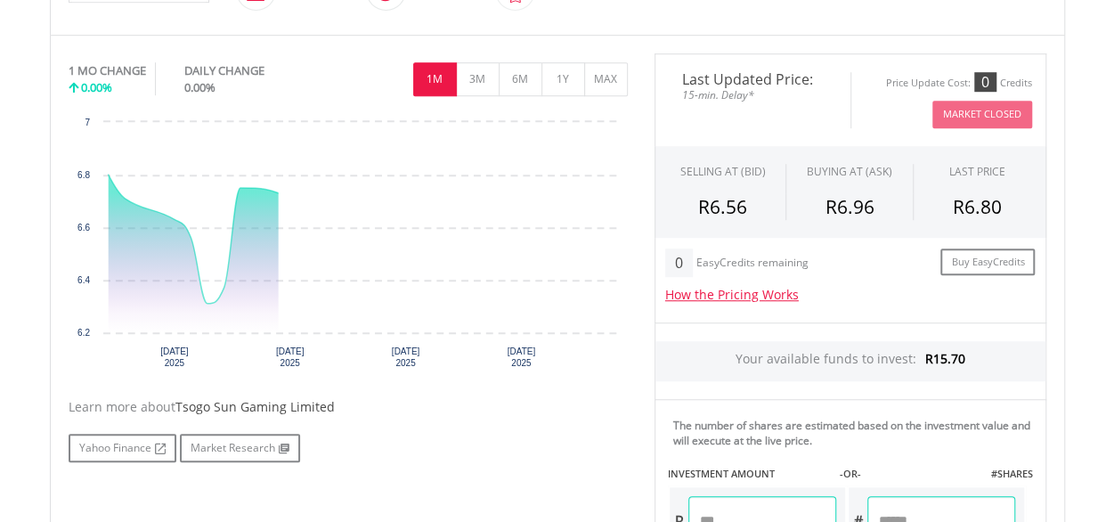
scroll to position [534, 0]
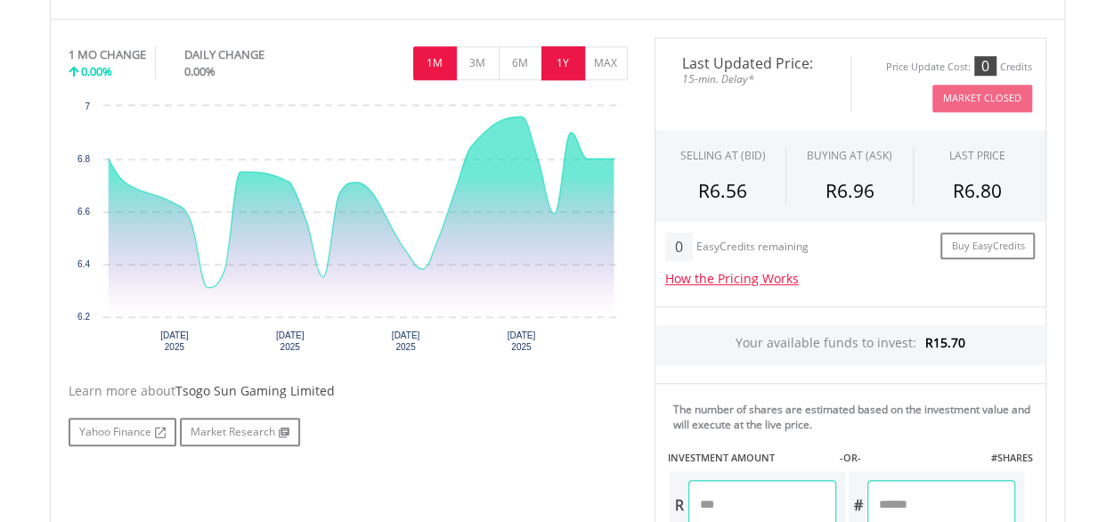
click at [562, 61] on button "1Y" at bounding box center [563, 63] width 44 height 34
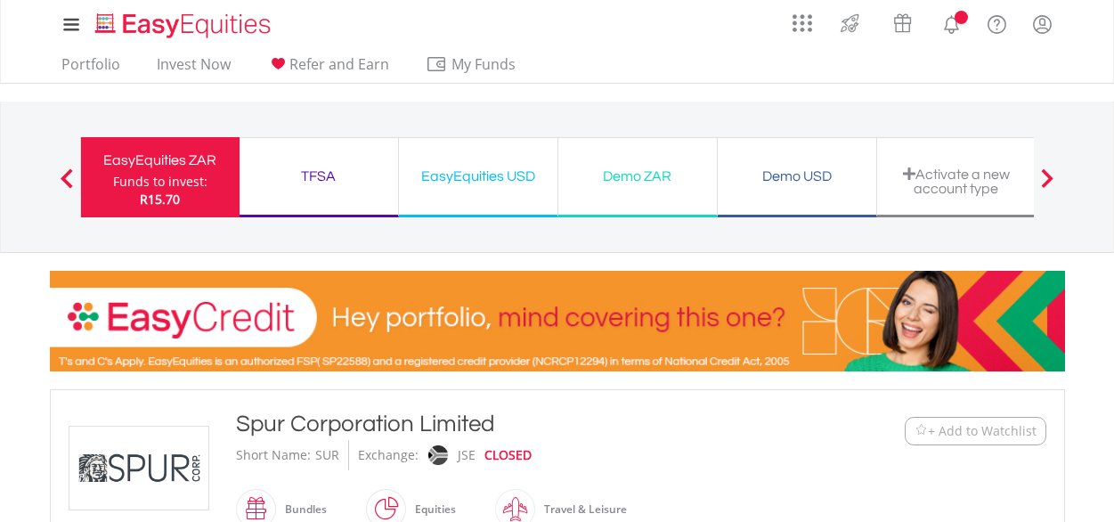
scroll to position [356, 0]
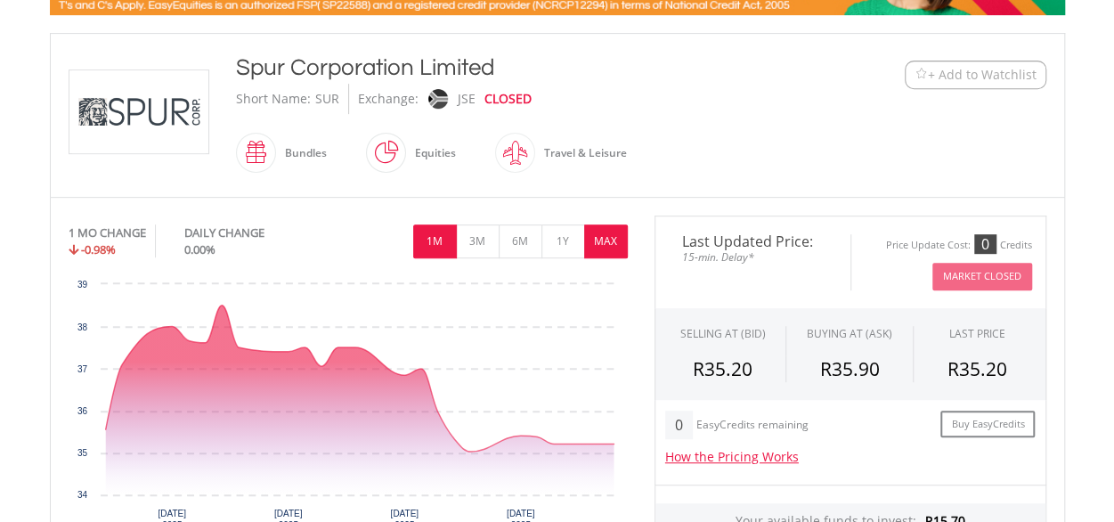
click at [600, 241] on button "MAX" at bounding box center [606, 241] width 44 height 34
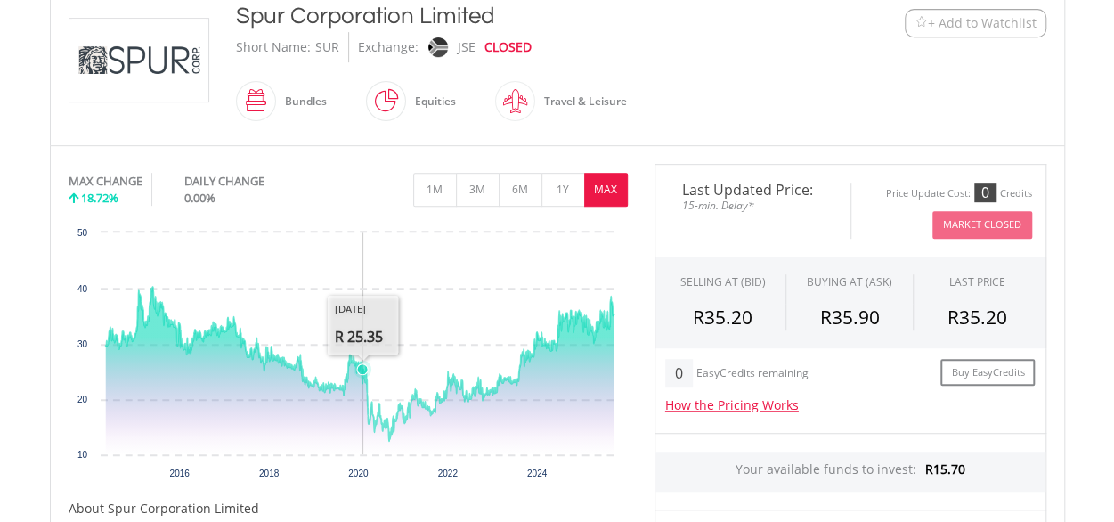
scroll to position [445, 0]
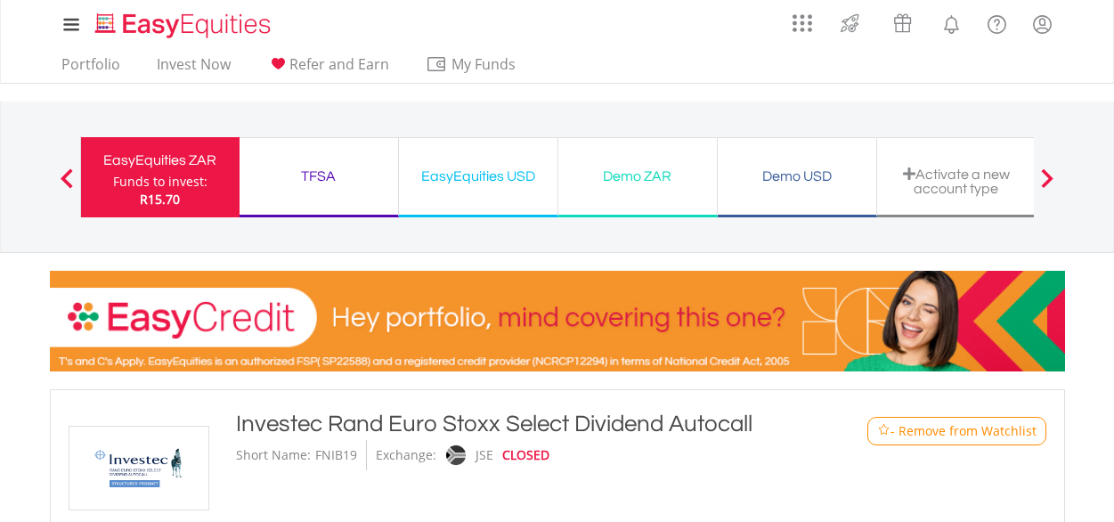
scroll to position [445, 0]
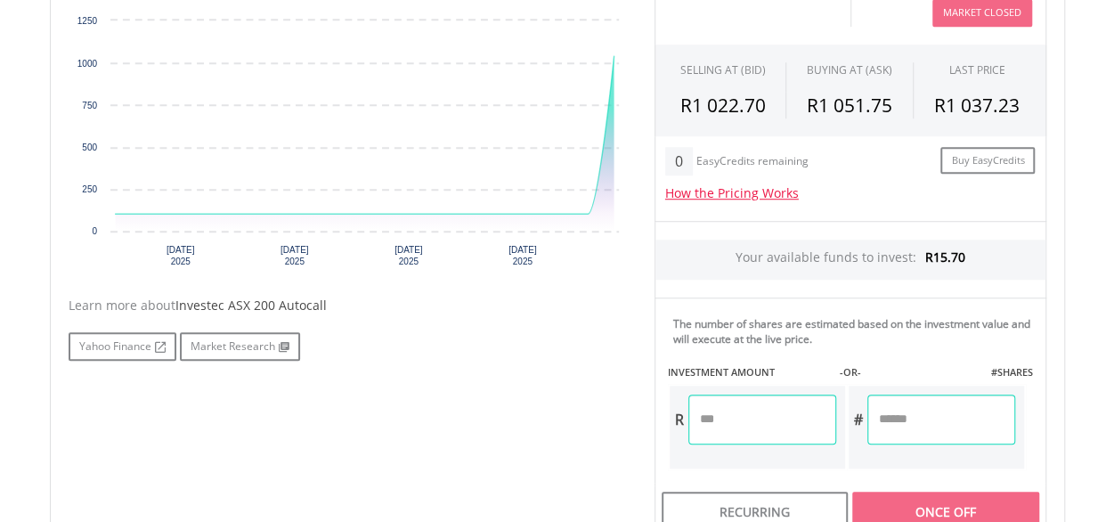
scroll to position [623, 0]
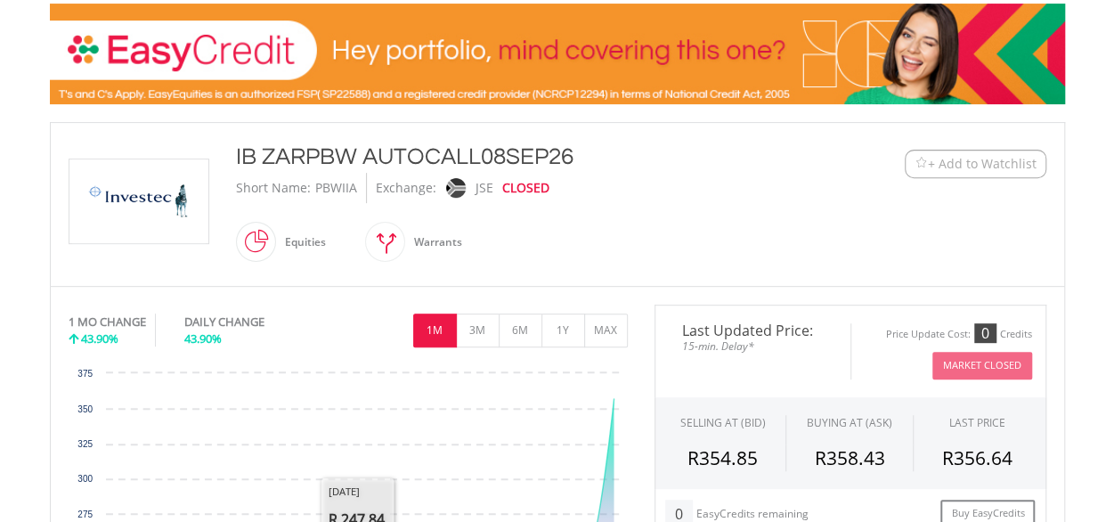
scroll to position [356, 0]
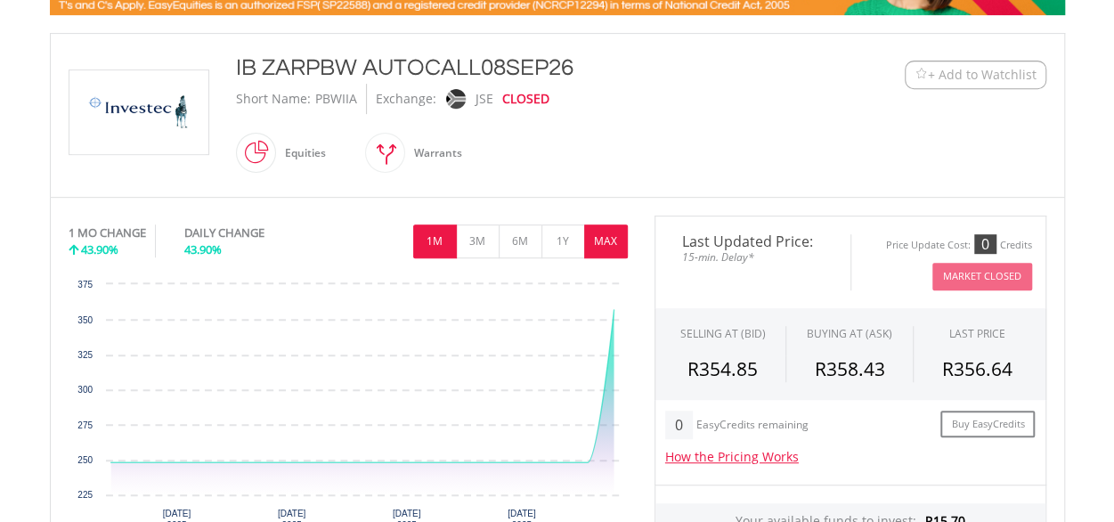
click at [605, 238] on button "MAX" at bounding box center [606, 241] width 44 height 34
